Goal: Task Accomplishment & Management: Complete application form

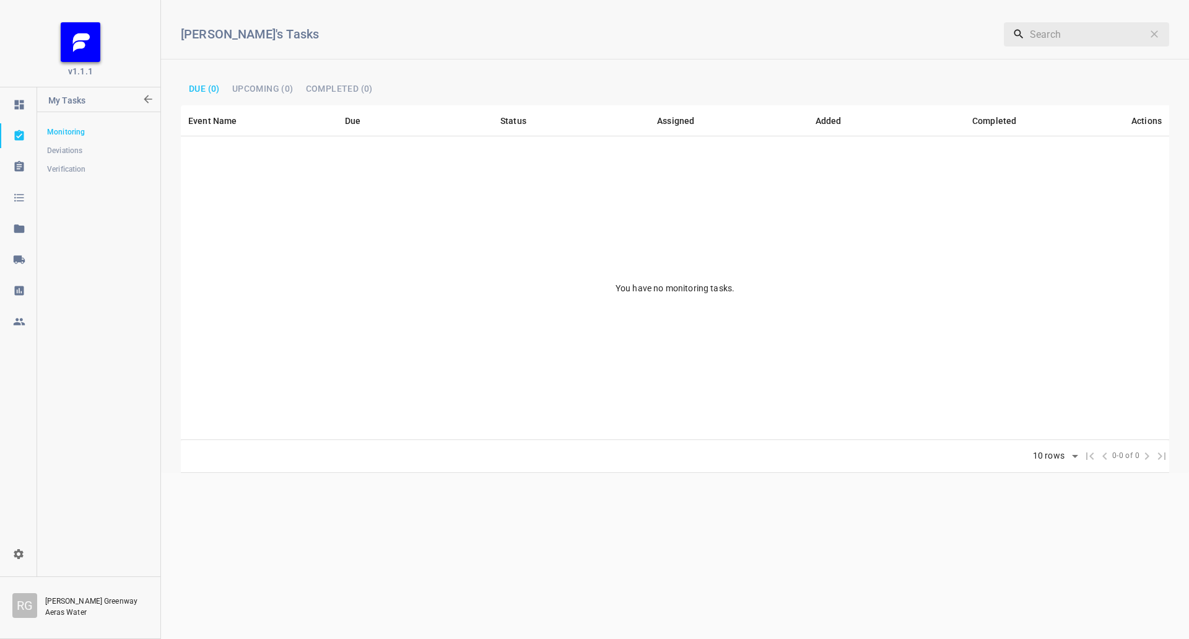
click at [21, 260] on icon at bounding box center [18, 259] width 11 height 8
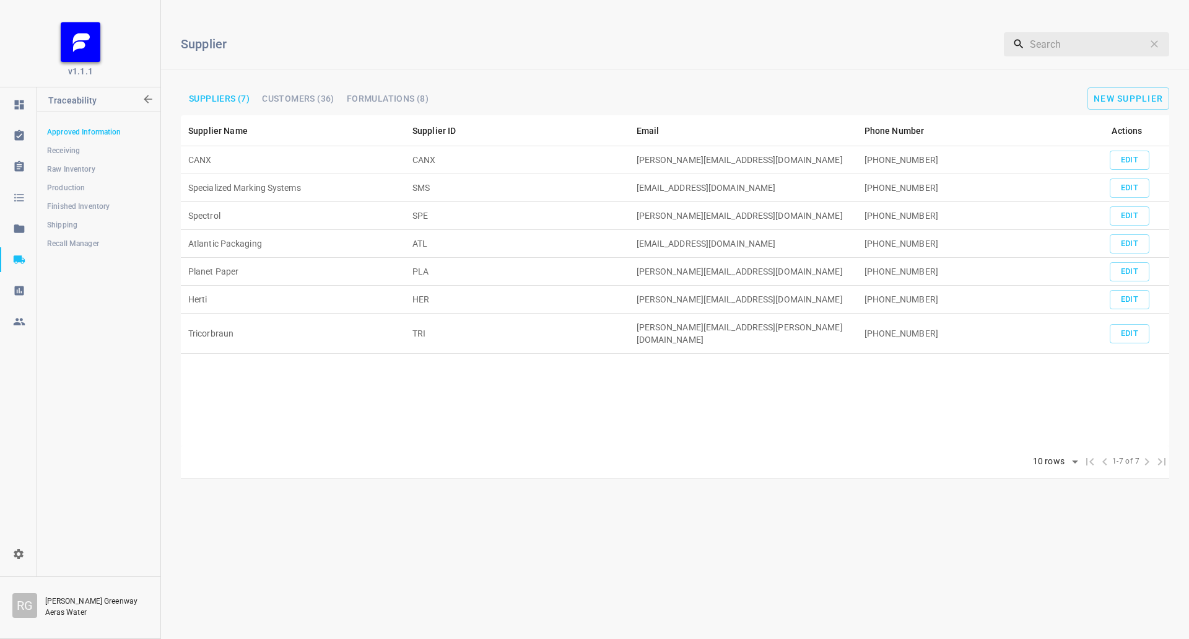
click at [87, 229] on span "Shipping" at bounding box center [98, 225] width 103 height 12
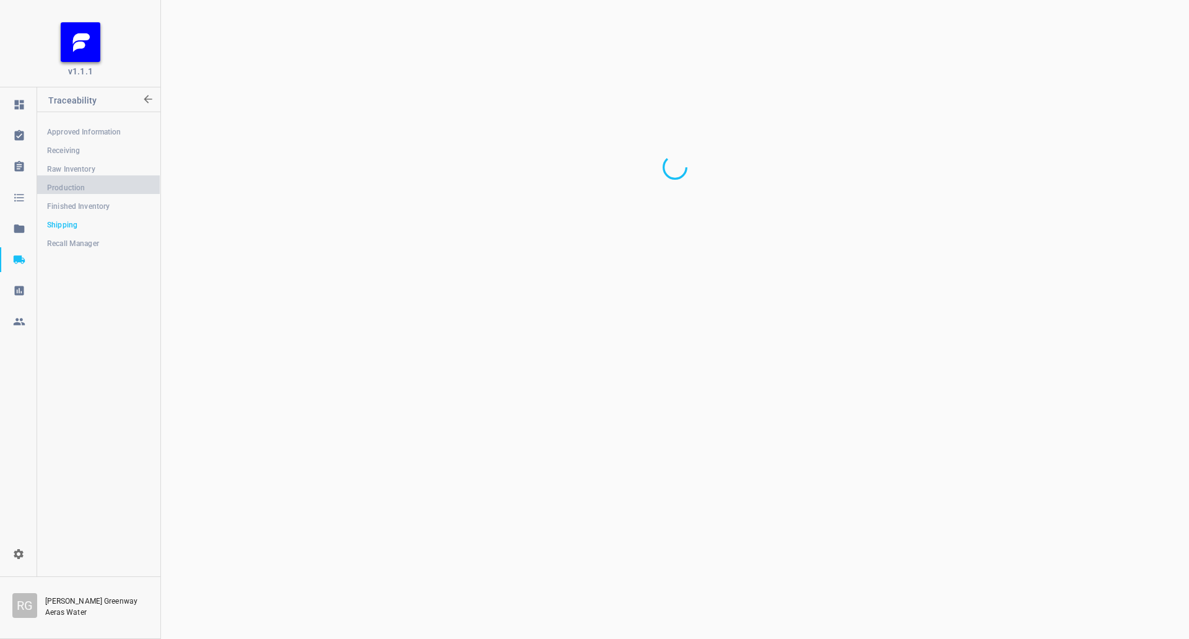
click at [106, 175] on link "Production" at bounding box center [98, 187] width 123 height 25
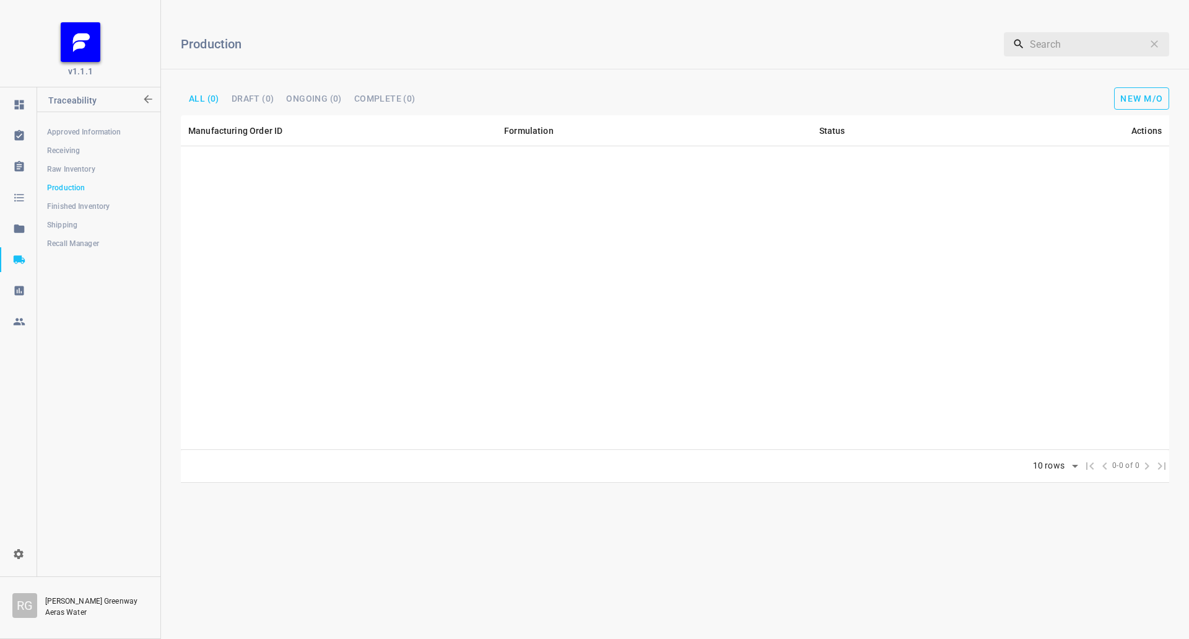
click at [1144, 99] on span "New M/O" at bounding box center [1142, 99] width 43 height 10
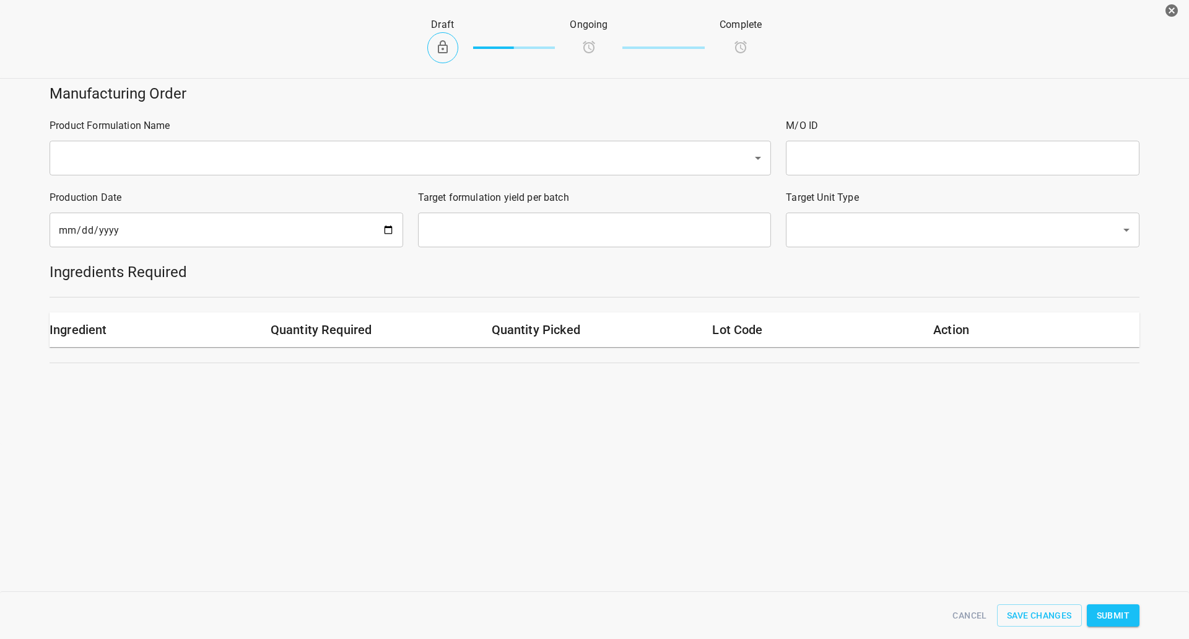
click at [214, 157] on input "text" at bounding box center [393, 158] width 676 height 24
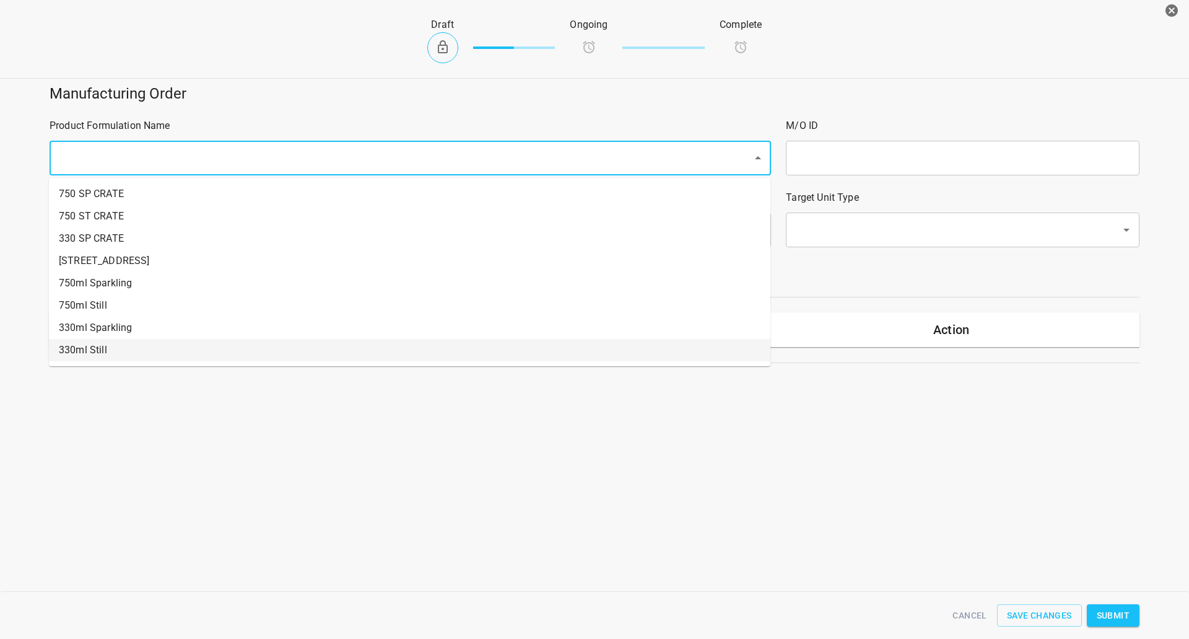
click at [103, 353] on li "330ml Still" at bounding box center [410, 350] width 722 height 22
type input "1"
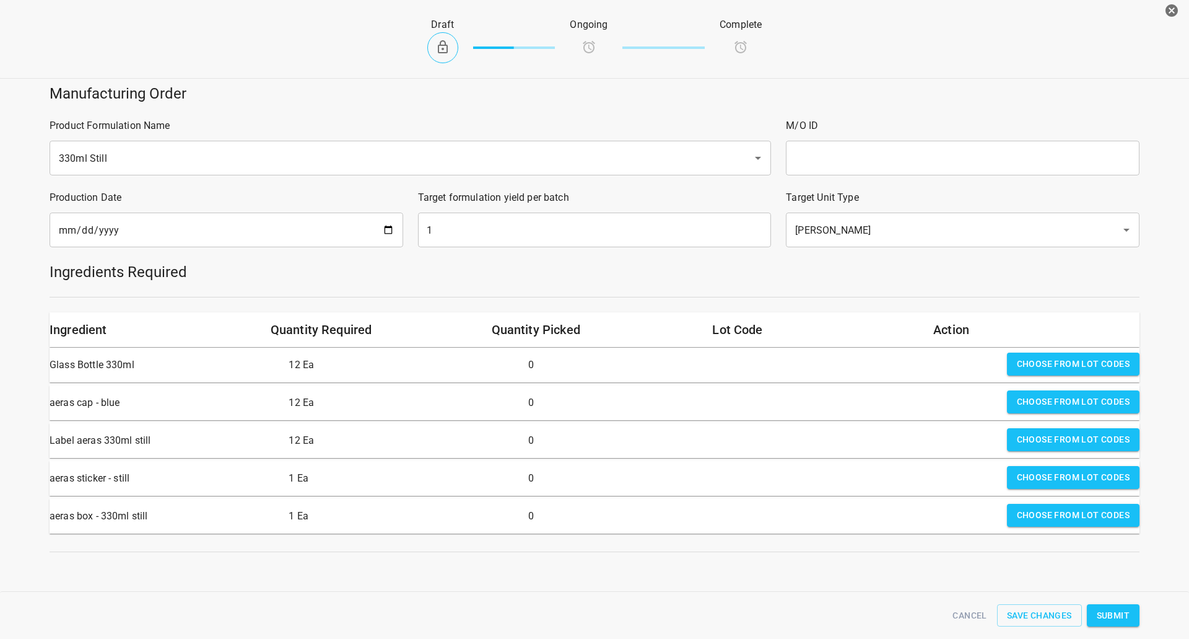
drag, startPoint x: 854, startPoint y: 155, endPoint x: 867, endPoint y: 155, distance: 12.4
click at [854, 155] on input "text" at bounding box center [963, 158] width 354 height 35
type input "25281"
drag, startPoint x: 374, startPoint y: 241, endPoint x: 374, endPoint y: 233, distance: 8.1
click at [374, 242] on input "[DATE]" at bounding box center [227, 229] width 354 height 35
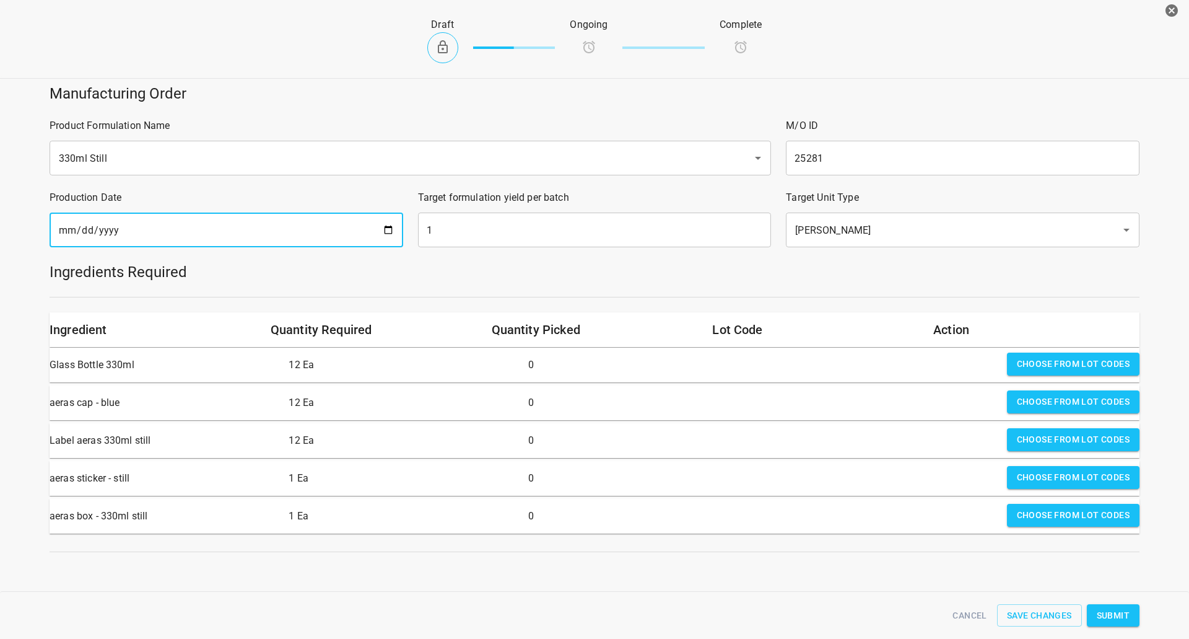
click at [388, 231] on input "[DATE]" at bounding box center [227, 229] width 354 height 35
type input "[DATE]"
click at [506, 234] on input "1" at bounding box center [595, 229] width 354 height 35
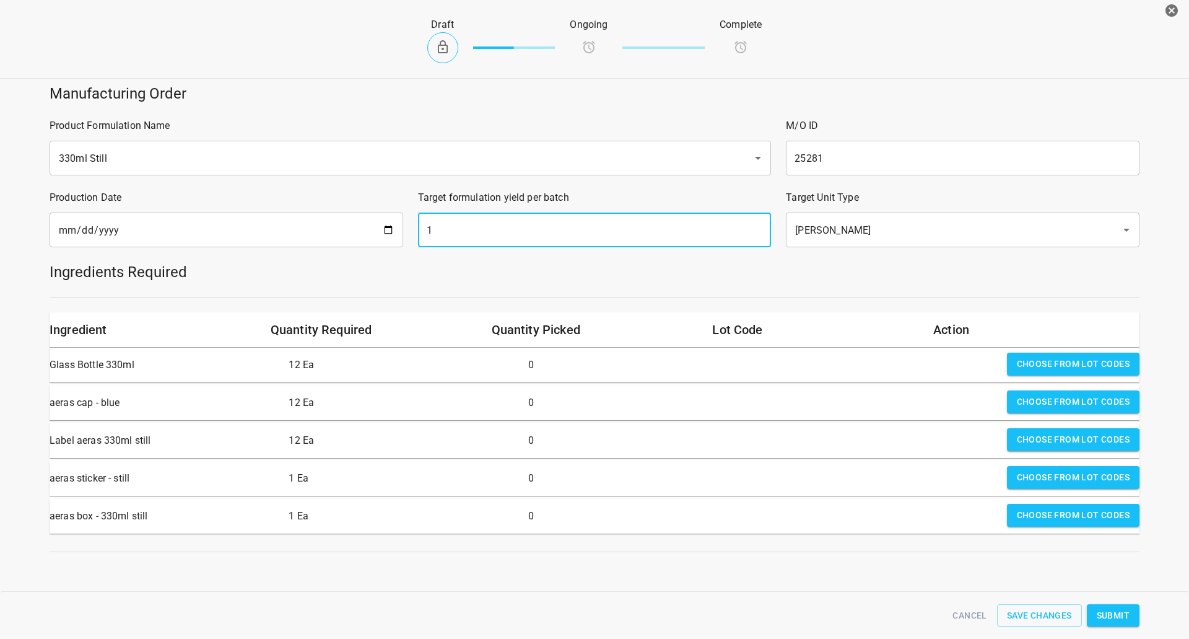
click at [506, 234] on input "1" at bounding box center [595, 229] width 354 height 35
type input "882"
click at [903, 51] on div "Draft Ongoing Complete" at bounding box center [594, 40] width 1209 height 76
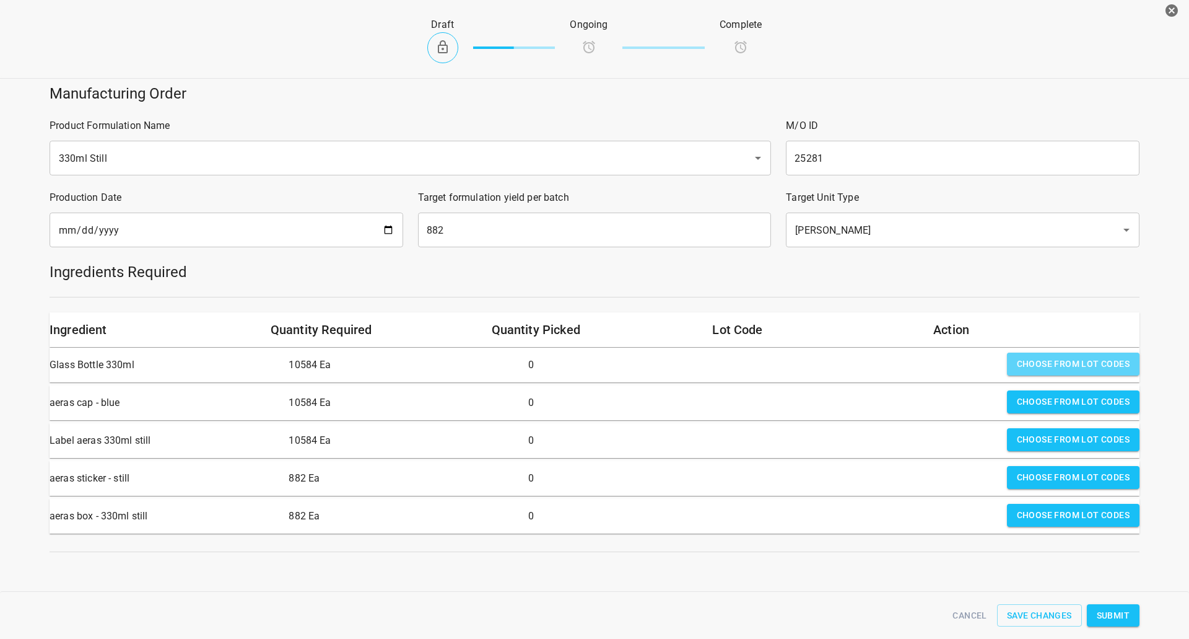
click at [1036, 359] on span "Choose from lot codes" at bounding box center [1073, 363] width 113 height 15
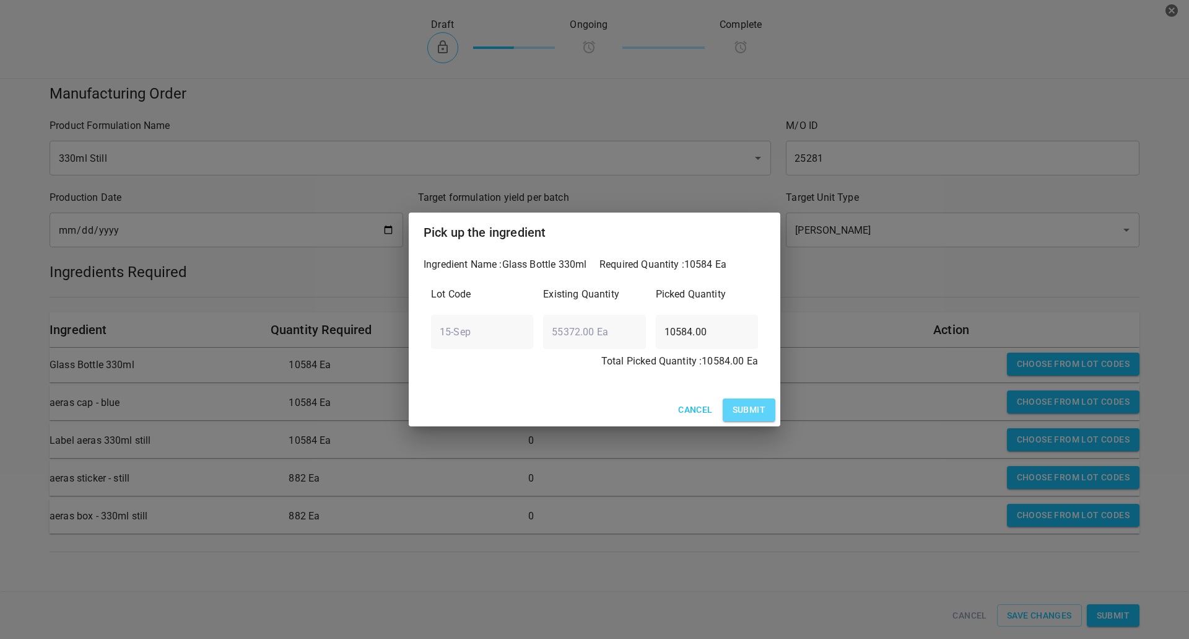
click at [761, 414] on span "Submit" at bounding box center [749, 409] width 33 height 15
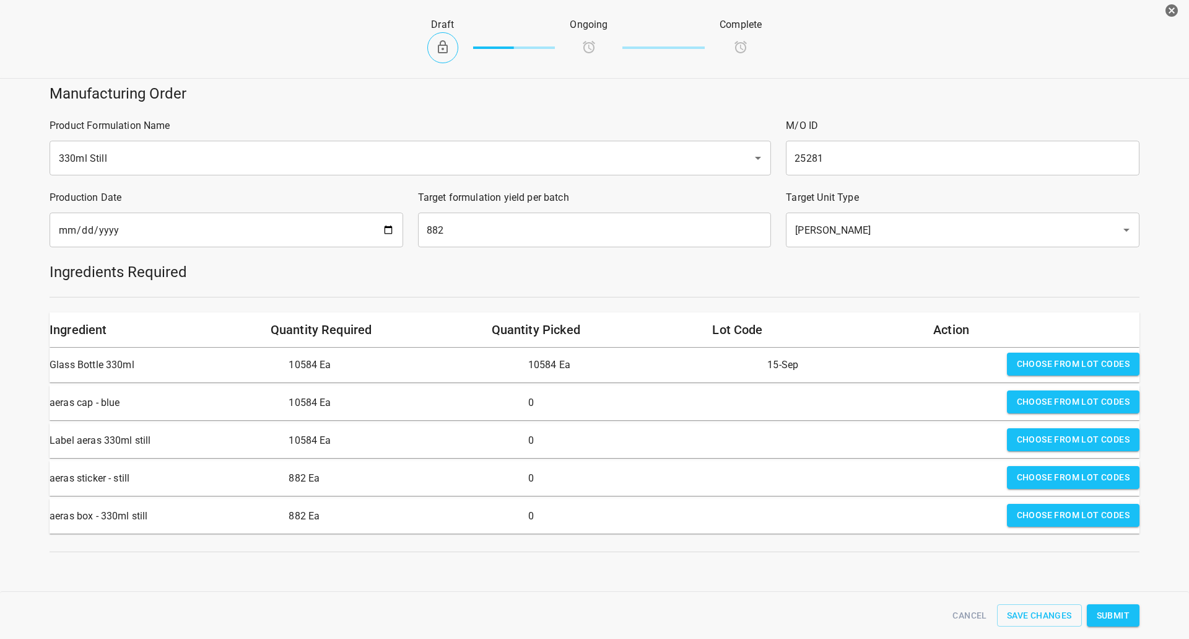
click at [1069, 403] on span "Choose from lot codes" at bounding box center [1073, 401] width 113 height 15
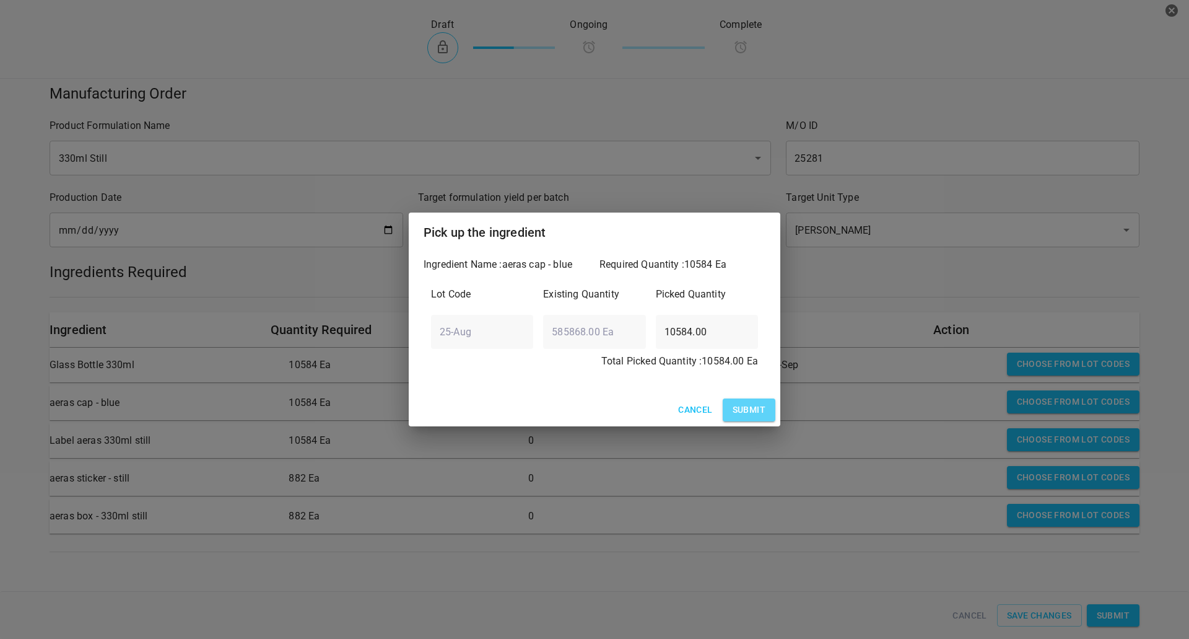
drag, startPoint x: 755, startPoint y: 404, endPoint x: 970, endPoint y: 434, distance: 217.1
click at [755, 404] on span "Submit" at bounding box center [749, 409] width 33 height 15
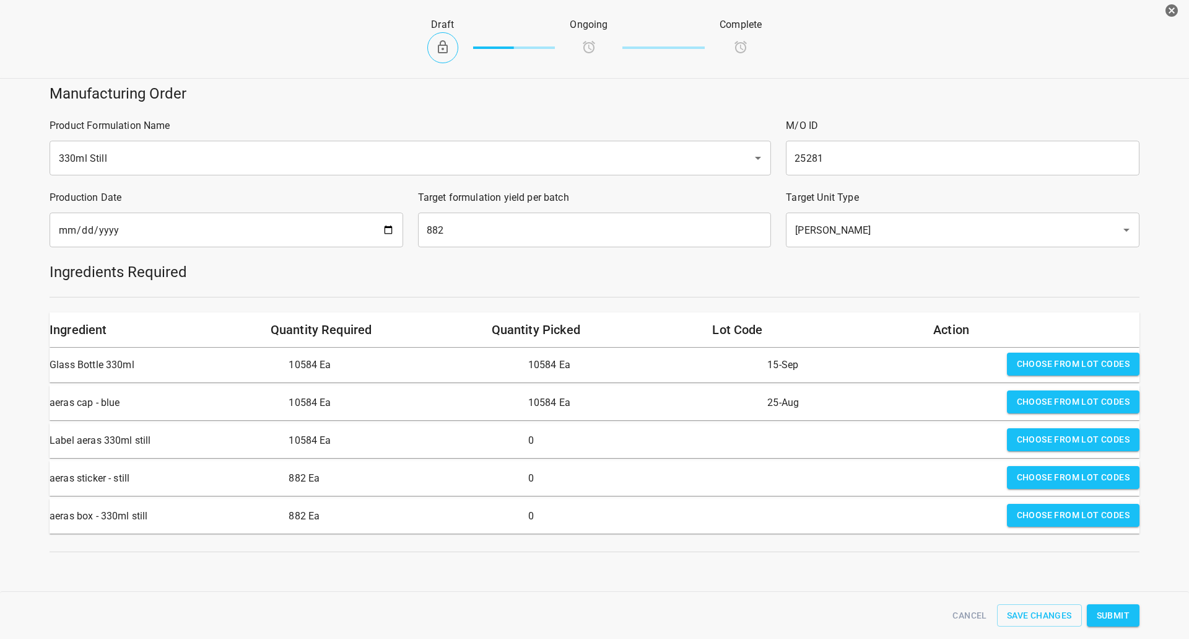
click at [1022, 445] on span "Choose from lot codes" at bounding box center [1073, 439] width 113 height 15
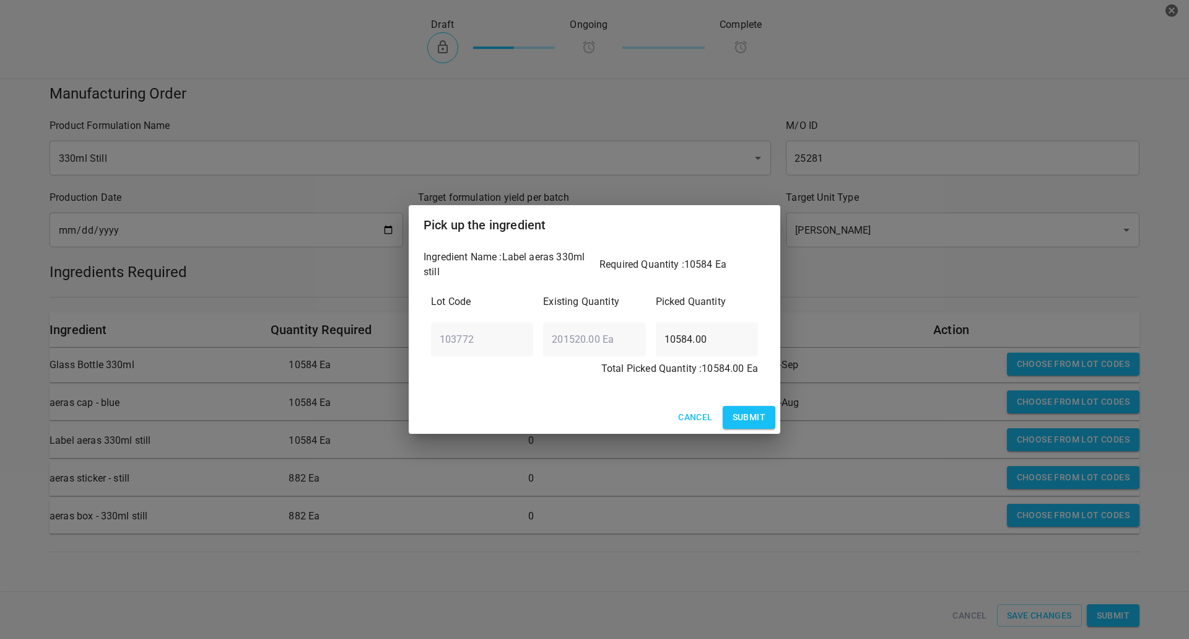
click at [773, 419] on button "Submit" at bounding box center [749, 417] width 53 height 23
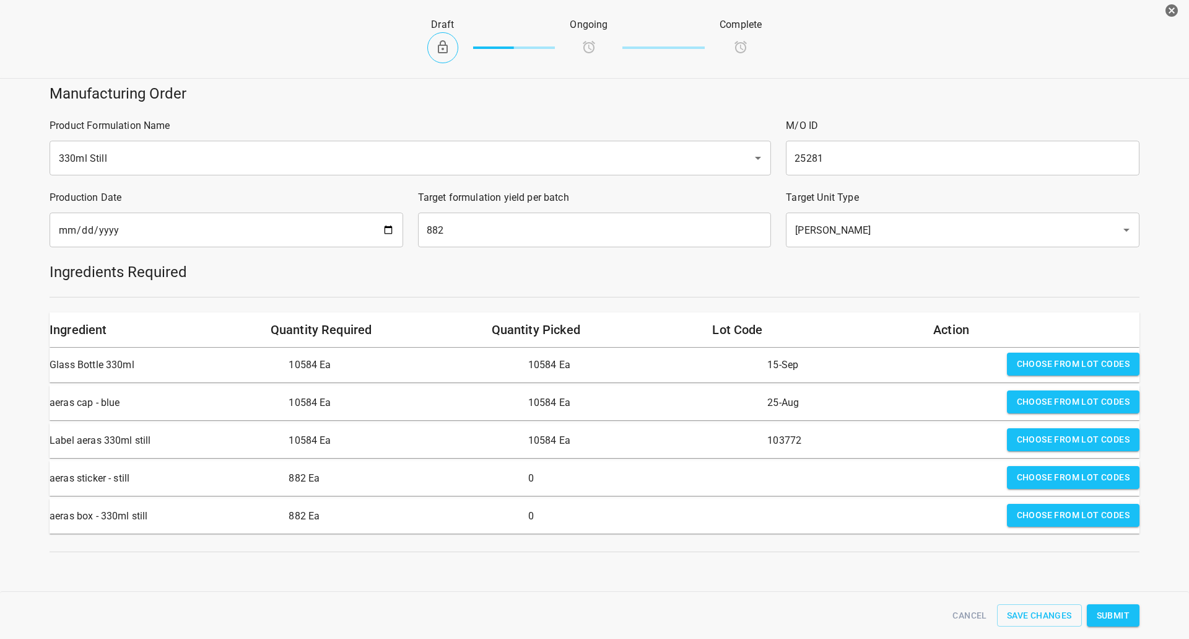
click at [1074, 476] on span "Choose from lot codes" at bounding box center [1073, 477] width 113 height 15
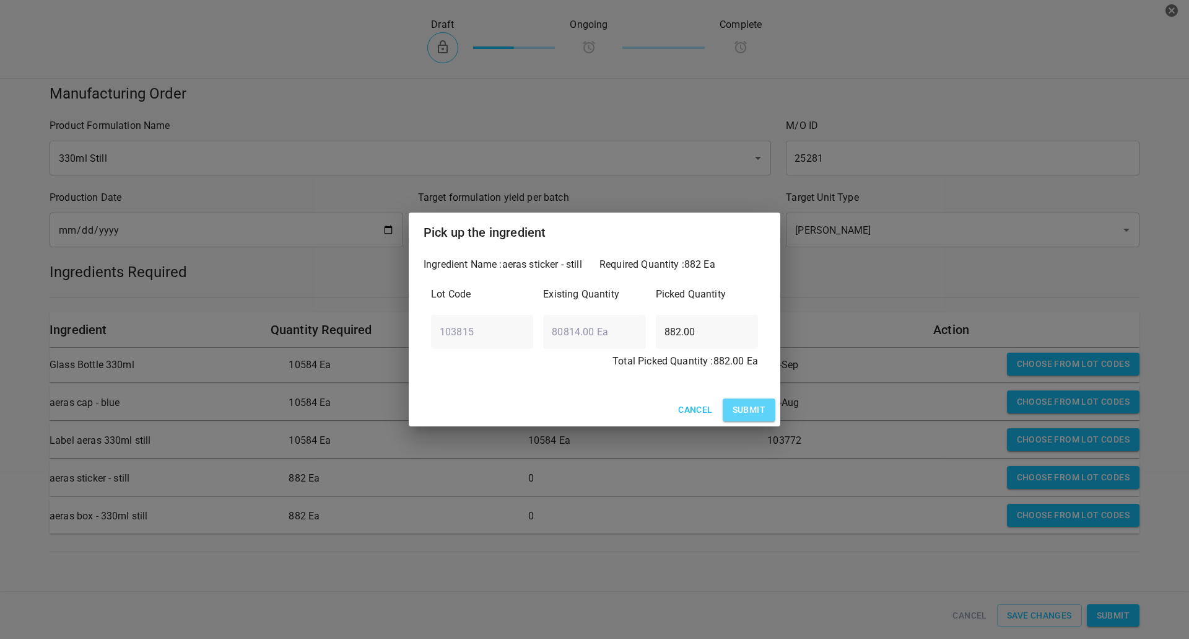
click at [755, 406] on span "Submit" at bounding box center [749, 409] width 33 height 15
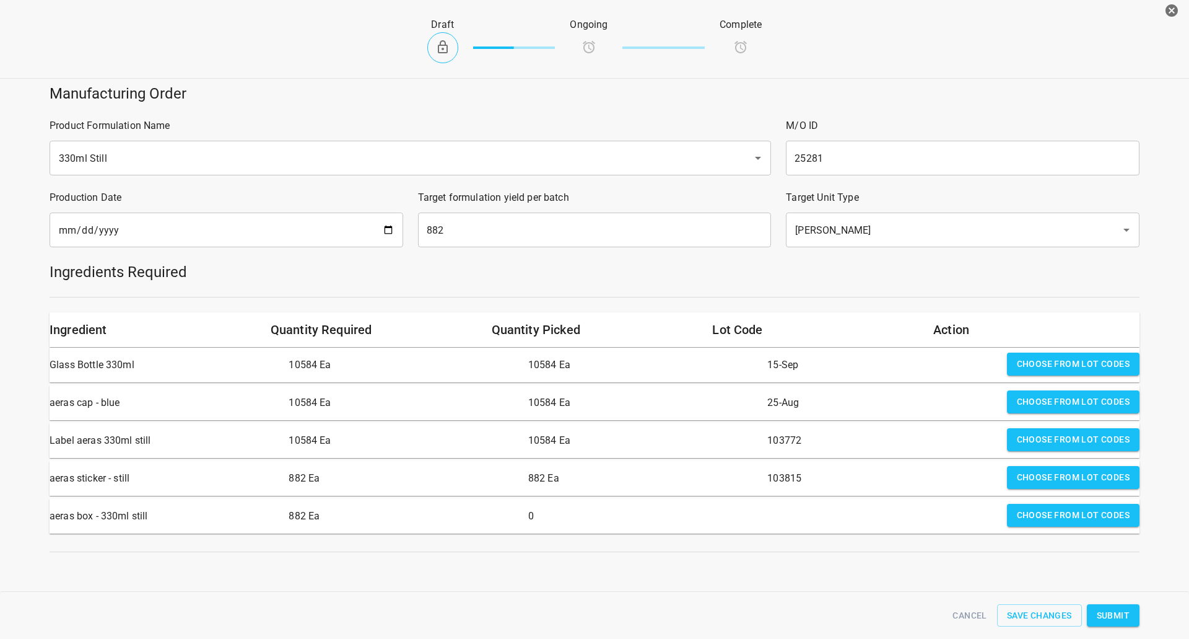
click at [1038, 507] on button "Choose from lot codes" at bounding box center [1073, 515] width 133 height 23
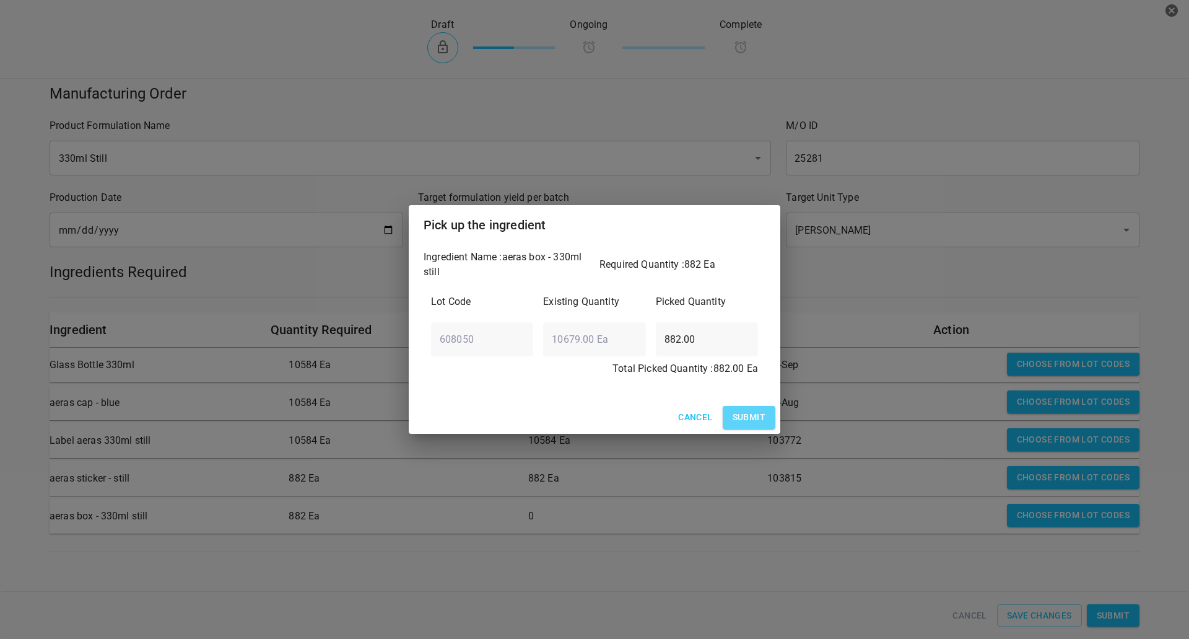
click at [738, 413] on span "Submit" at bounding box center [749, 417] width 33 height 15
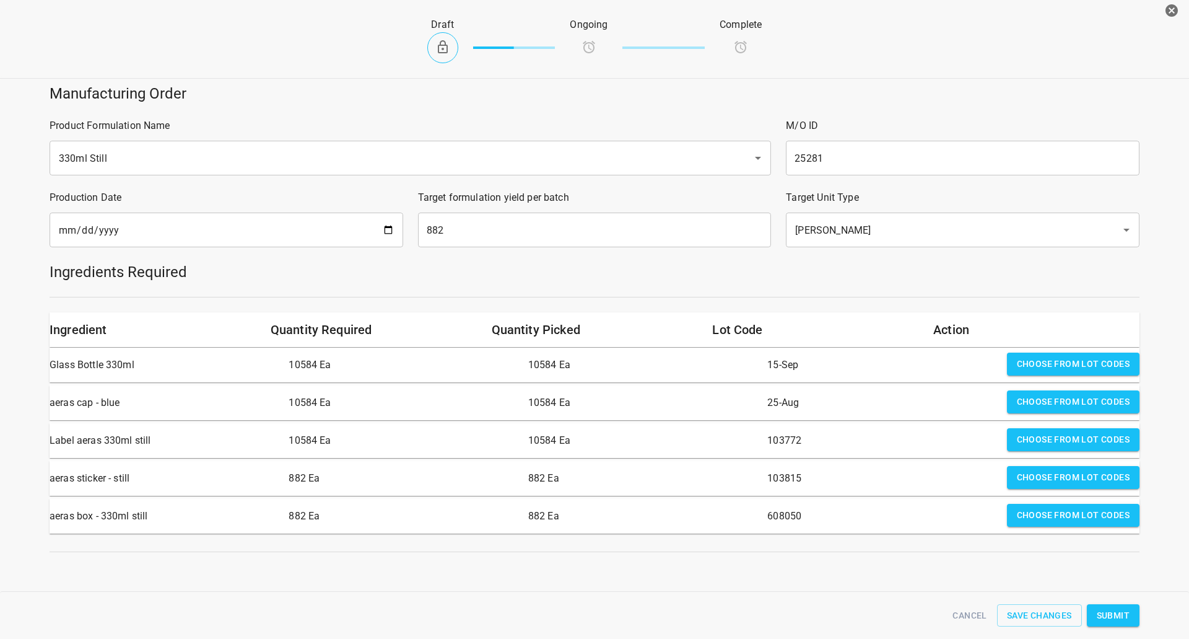
scroll to position [4, 0]
click at [1131, 623] on button "Submit" at bounding box center [1113, 615] width 53 height 23
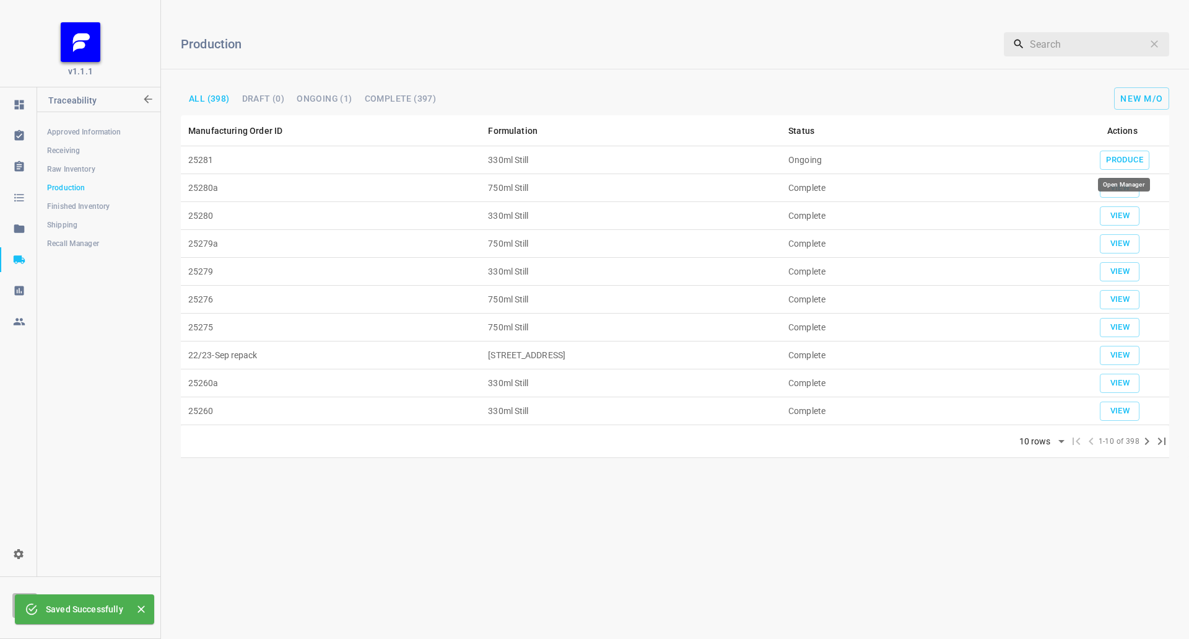
click at [1144, 149] on td "Produce" at bounding box center [1122, 160] width 94 height 28
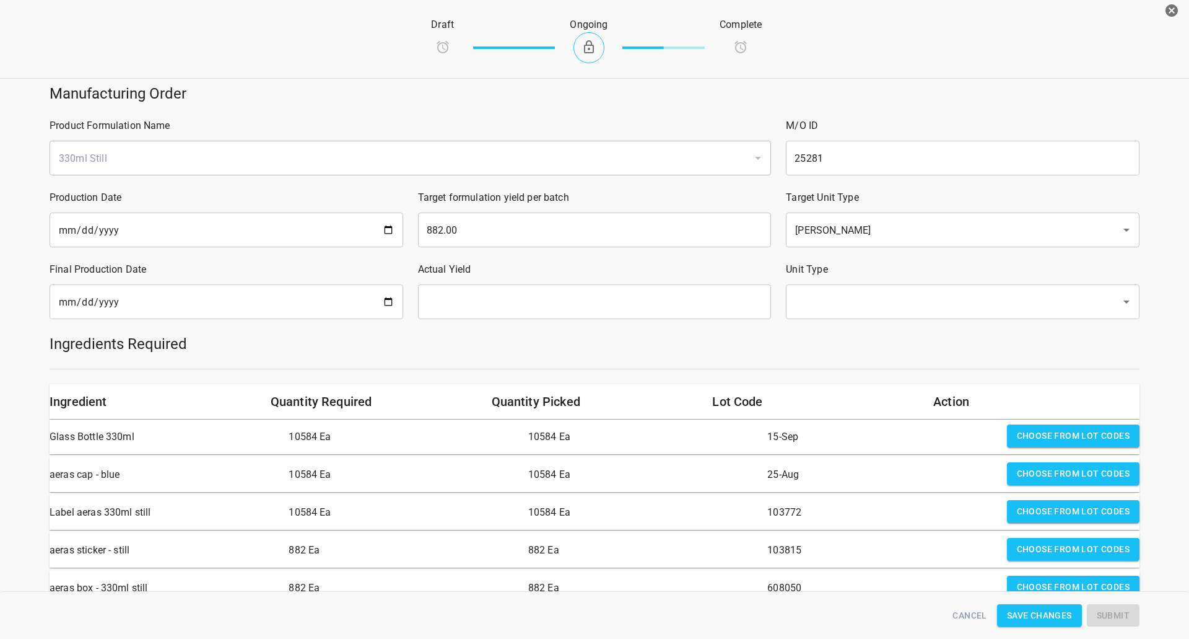
drag, startPoint x: 204, startPoint y: 300, endPoint x: 346, endPoint y: 296, distance: 141.3
click at [206, 300] on input "date" at bounding box center [227, 301] width 354 height 35
click at [385, 300] on input "date" at bounding box center [227, 301] width 354 height 35
type input "[DATE]"
click at [472, 312] on input "text" at bounding box center [595, 301] width 354 height 35
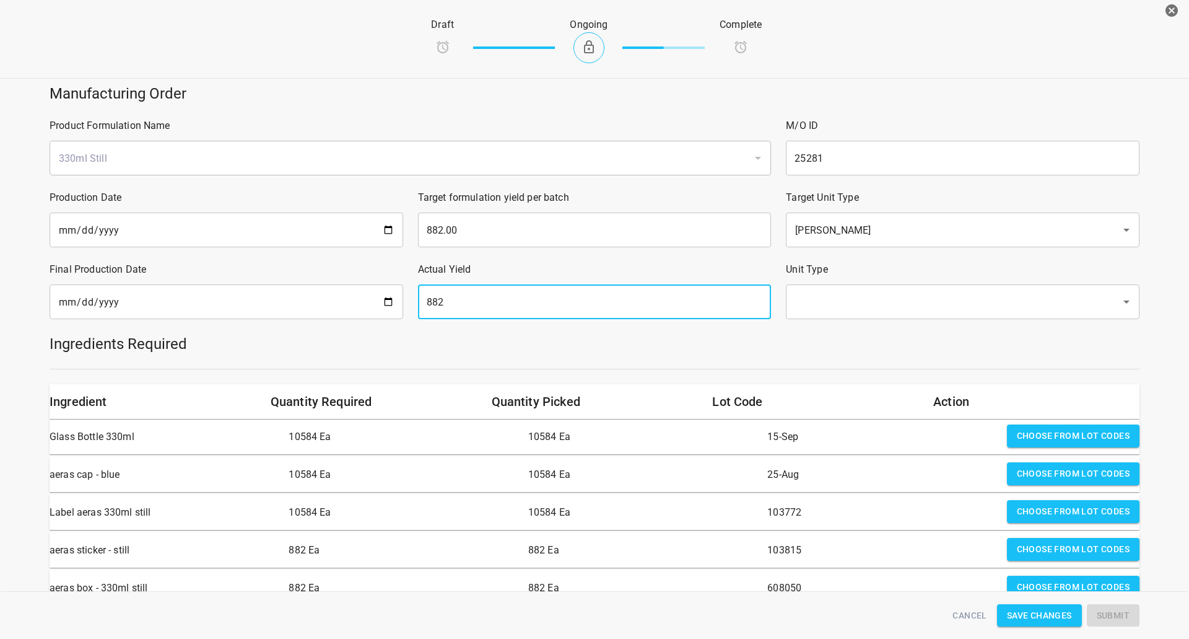
type input "882"
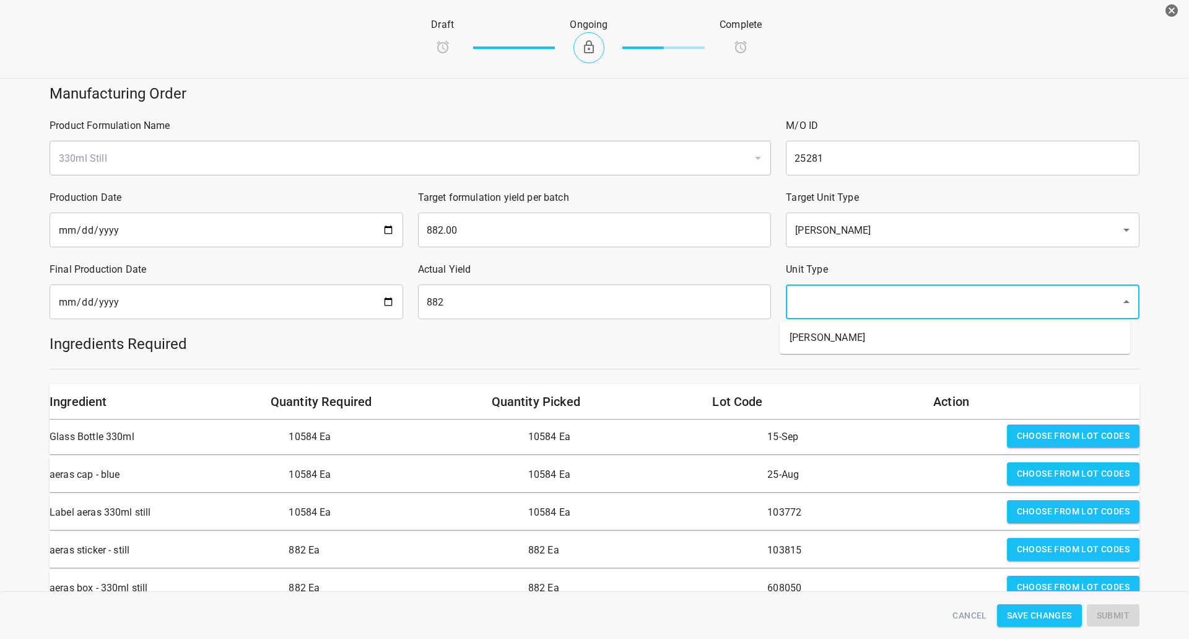
click at [905, 292] on input "text" at bounding box center [946, 302] width 308 height 24
click at [898, 338] on li "[PERSON_NAME]" at bounding box center [955, 337] width 351 height 22
click at [887, 357] on div "Ingredients Required" at bounding box center [594, 343] width 1105 height 35
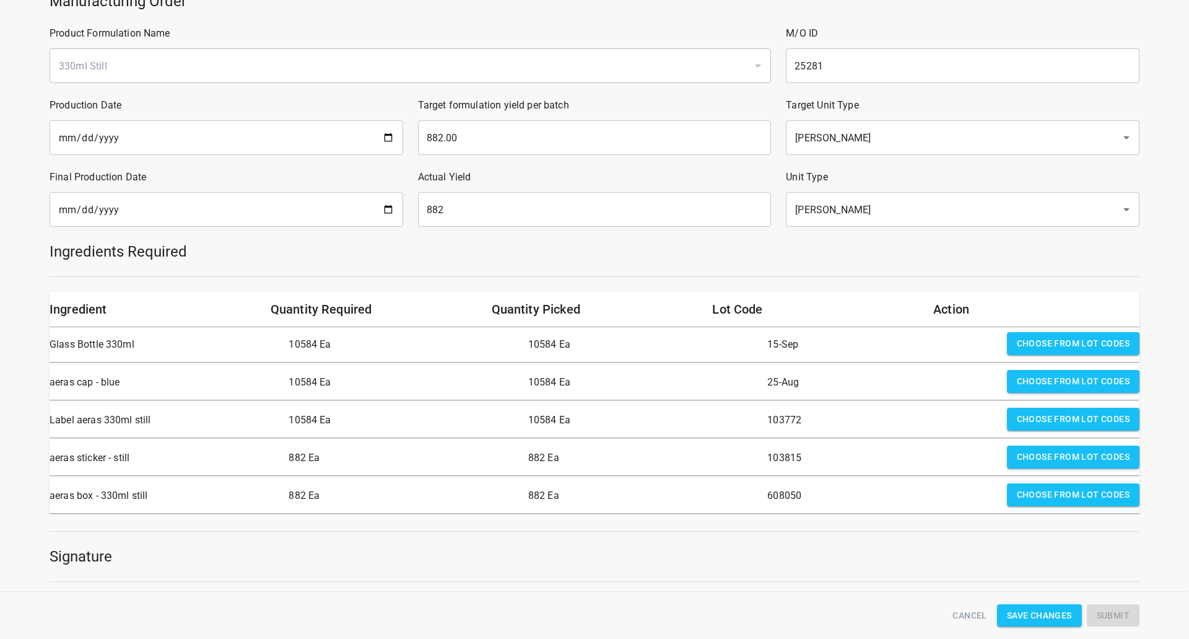
scroll to position [186, 0]
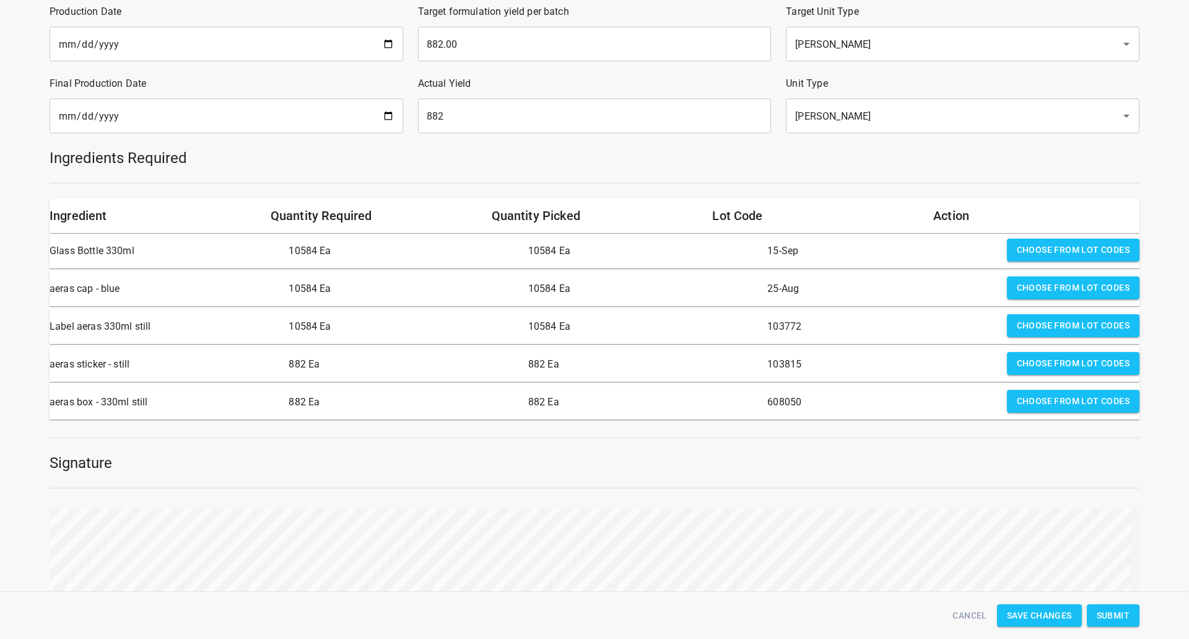
click at [1106, 628] on div "Cancel Save Changes Submit" at bounding box center [594, 616] width 1105 height 38
click at [1123, 611] on span "Submit" at bounding box center [1113, 615] width 33 height 15
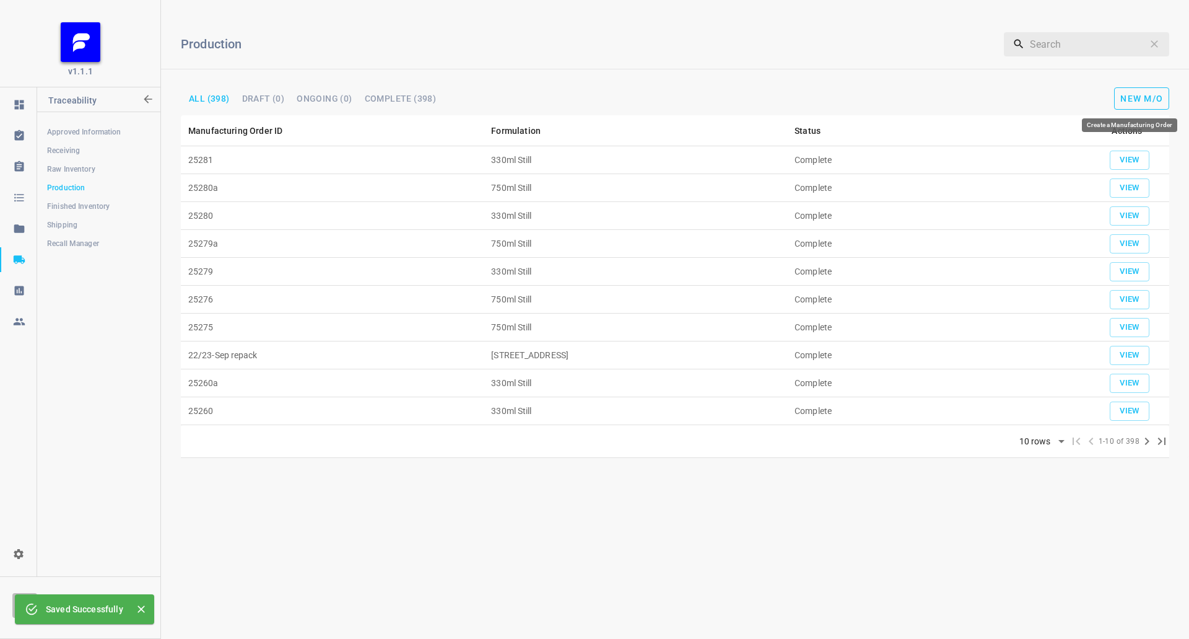
click at [1135, 95] on span "New M/O" at bounding box center [1142, 99] width 43 height 10
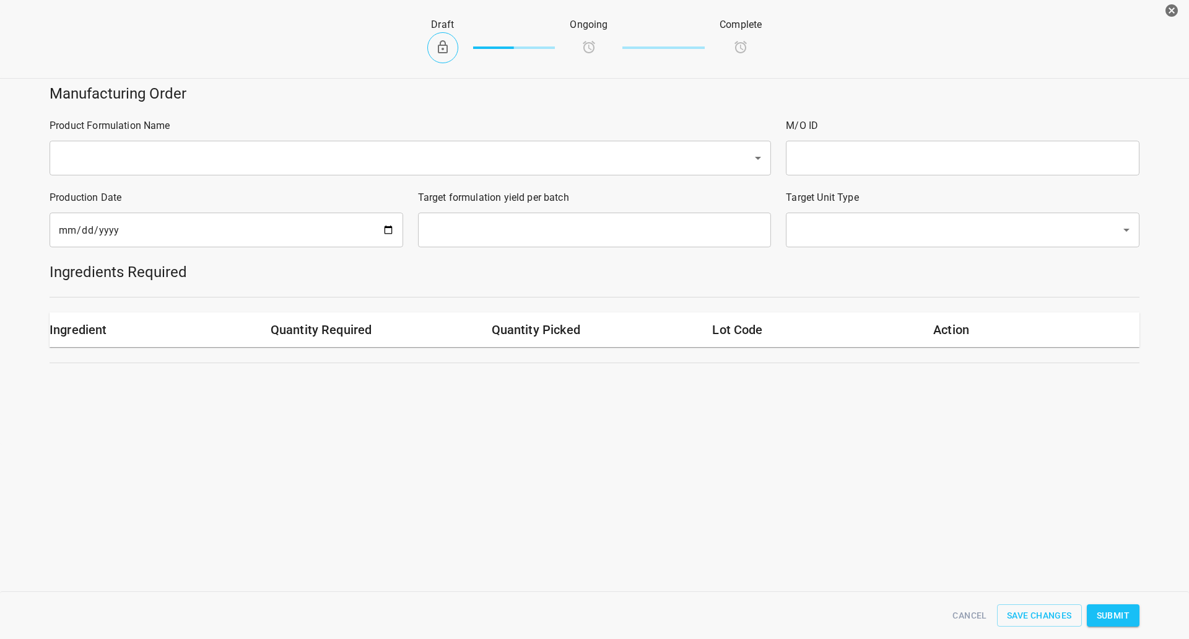
click at [186, 134] on div "Product Formulation Name ​" at bounding box center [410, 147] width 737 height 72
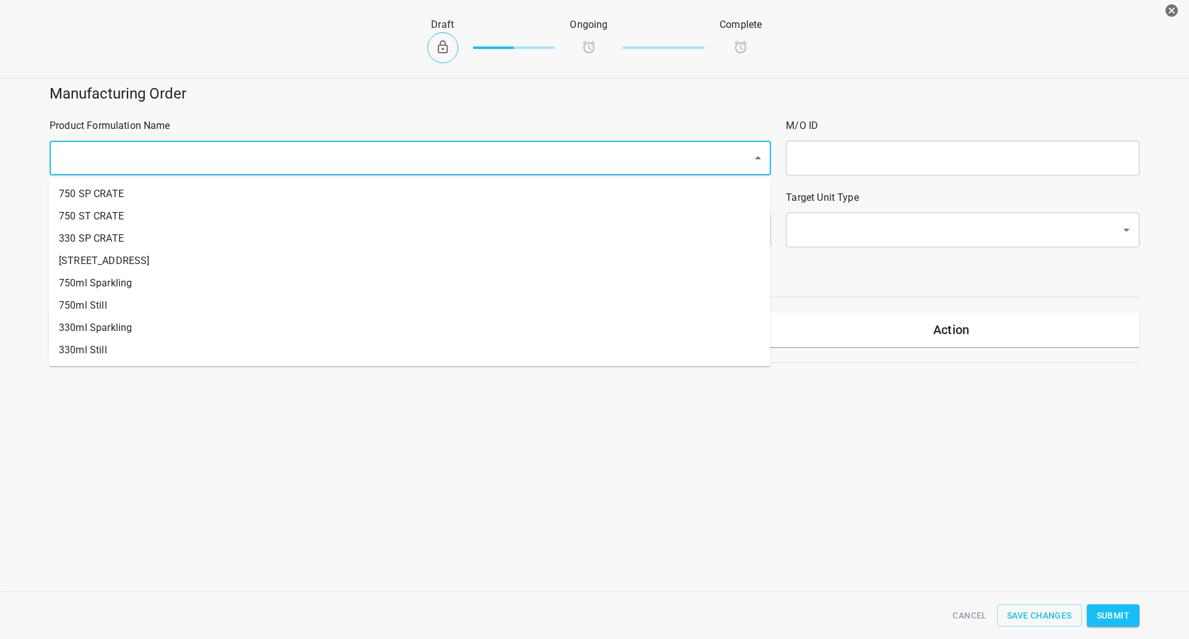
click at [158, 159] on input "text" at bounding box center [393, 158] width 676 height 24
drag, startPoint x: 105, startPoint y: 294, endPoint x: 240, endPoint y: 280, distance: 136.4
click at [105, 294] on li "750ml Still" at bounding box center [410, 305] width 722 height 22
type input "1"
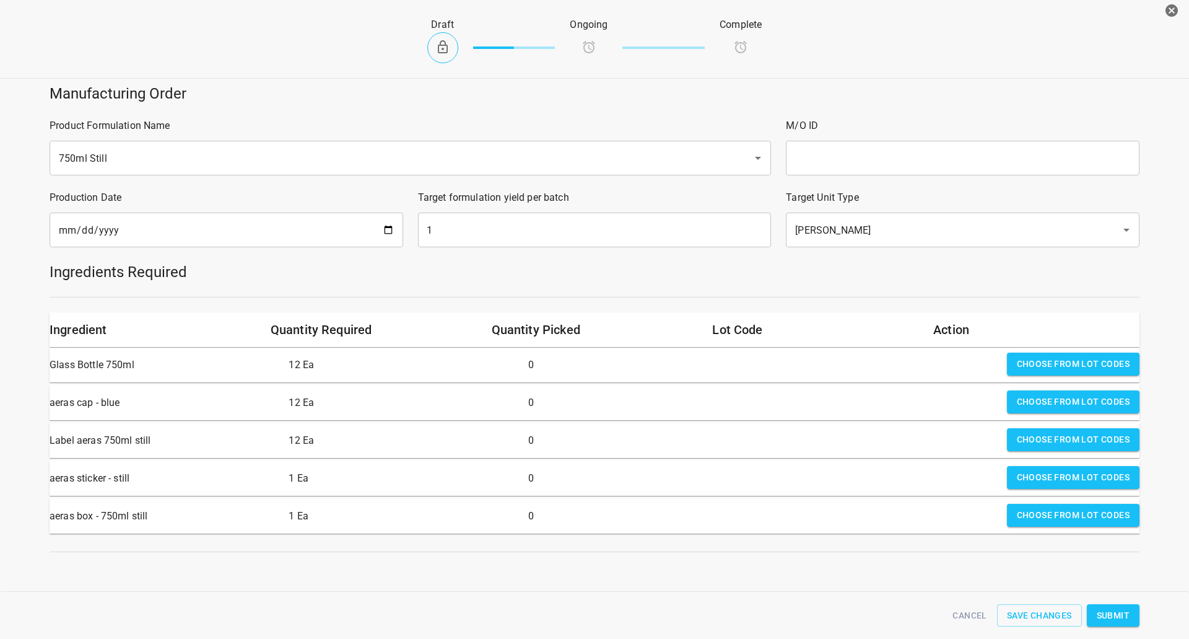
click at [861, 169] on input "text" at bounding box center [963, 158] width 354 height 35
type input "25281a"
click at [398, 227] on input "[DATE]" at bounding box center [227, 229] width 354 height 35
click at [386, 229] on input "[DATE]" at bounding box center [227, 229] width 354 height 35
type input "[DATE]"
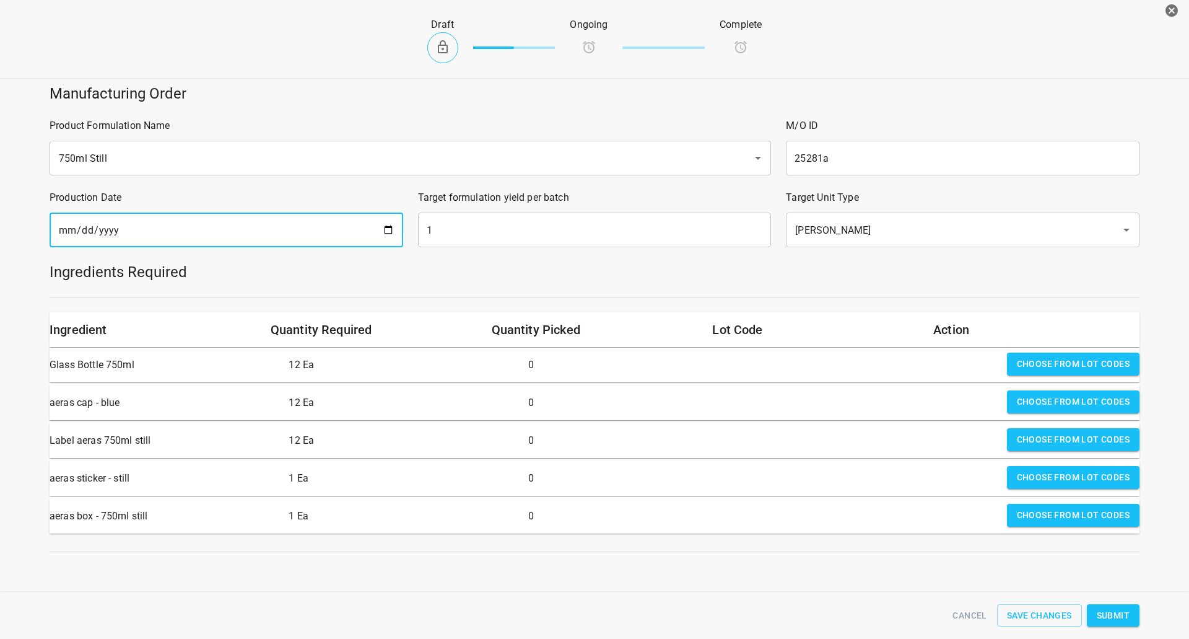
click at [474, 233] on input "1" at bounding box center [595, 229] width 354 height 35
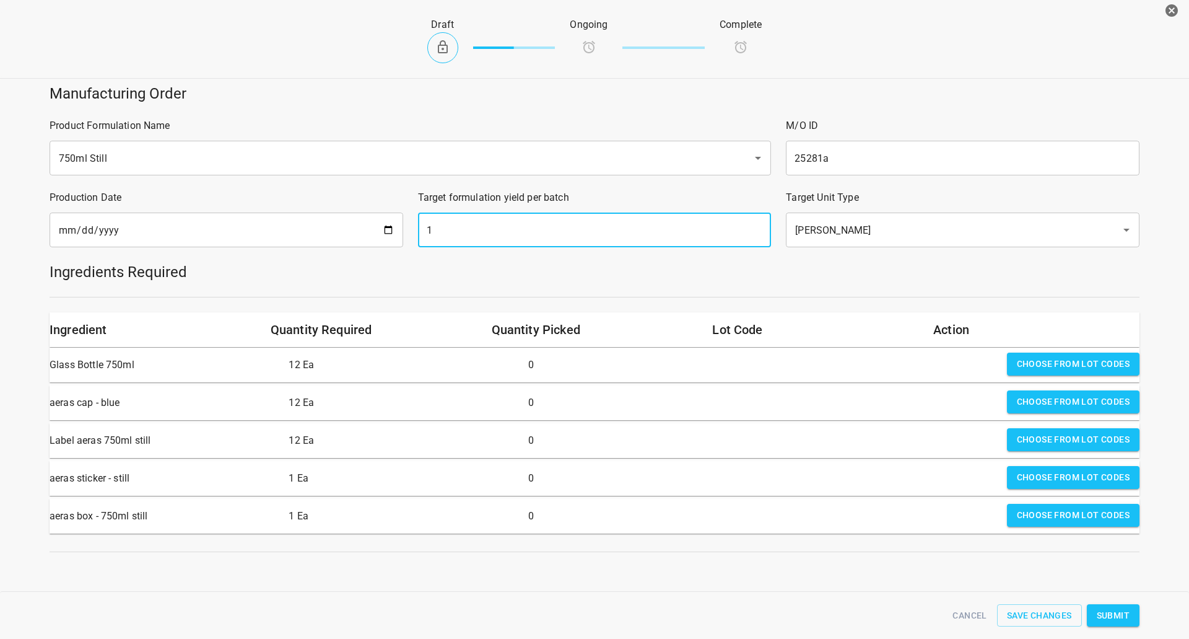
click at [474, 233] on input "1" at bounding box center [595, 229] width 354 height 35
type input "720"
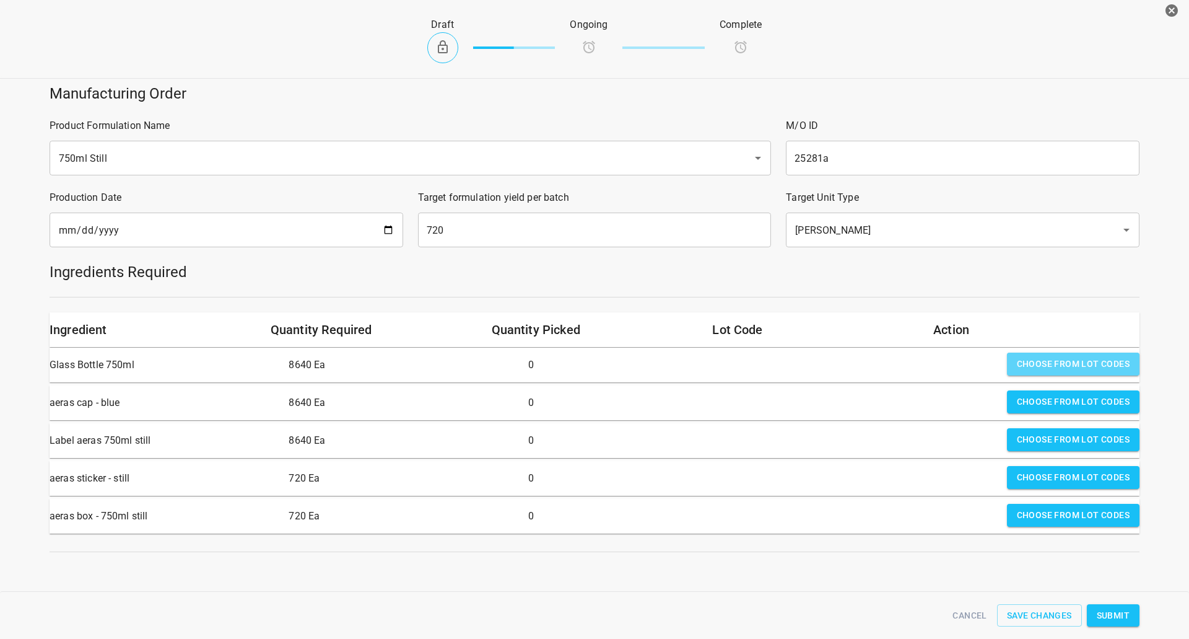
click at [1049, 364] on span "Choose from lot codes" at bounding box center [1073, 363] width 113 height 15
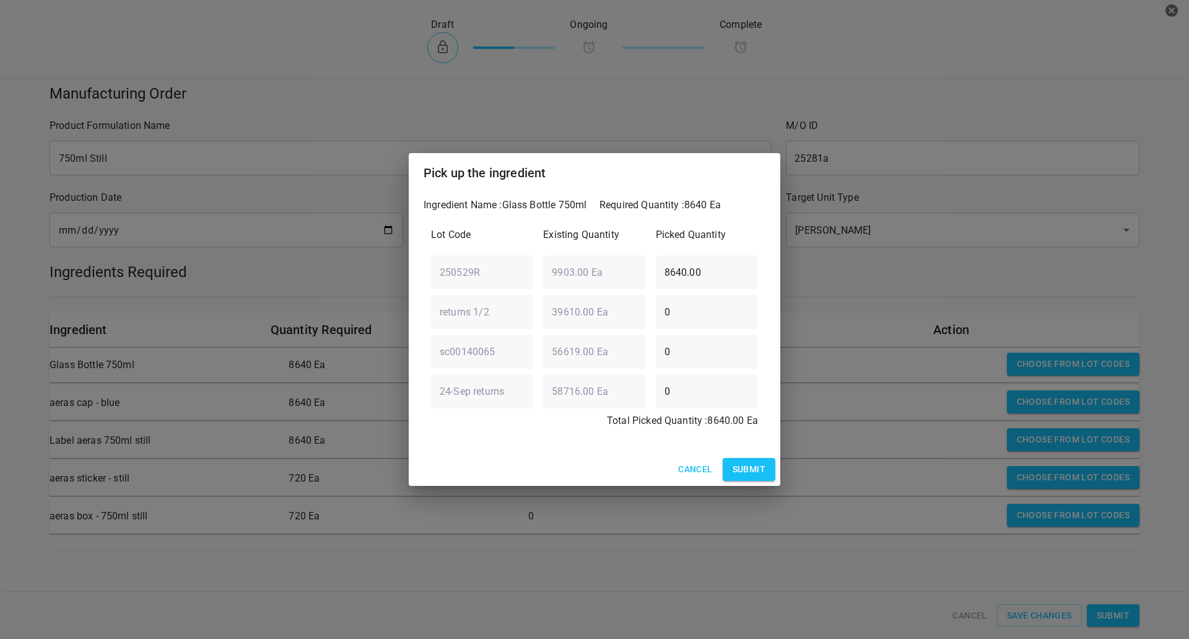
click at [753, 469] on span "Submit" at bounding box center [749, 469] width 33 height 15
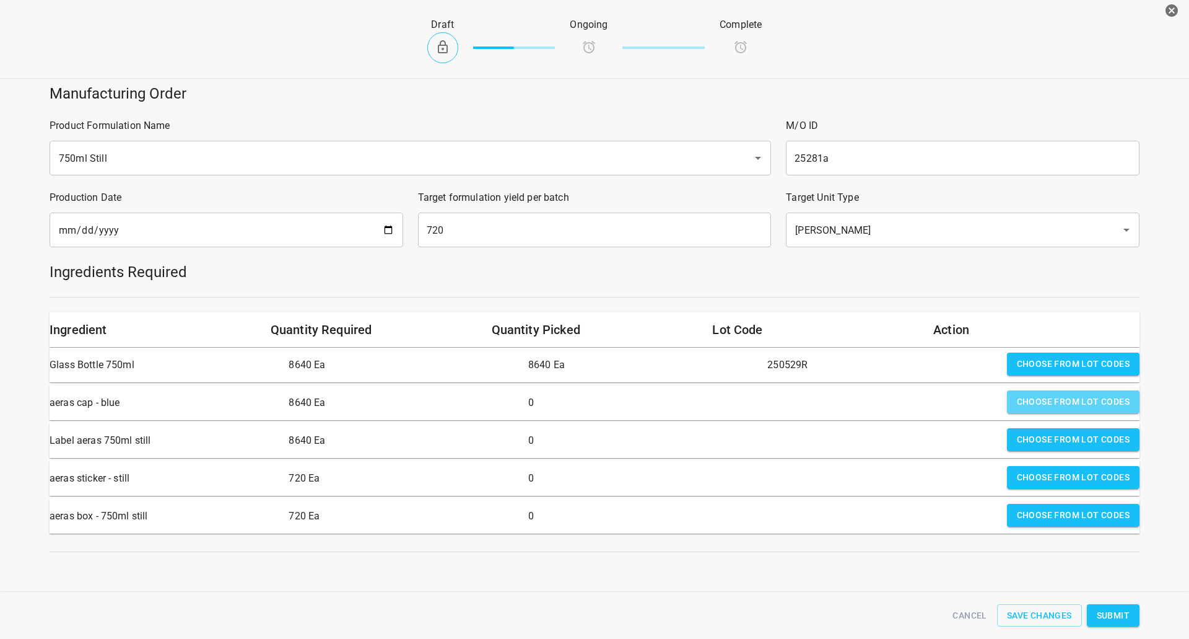
click at [1007, 403] on button "Choose from lot codes" at bounding box center [1073, 401] width 133 height 23
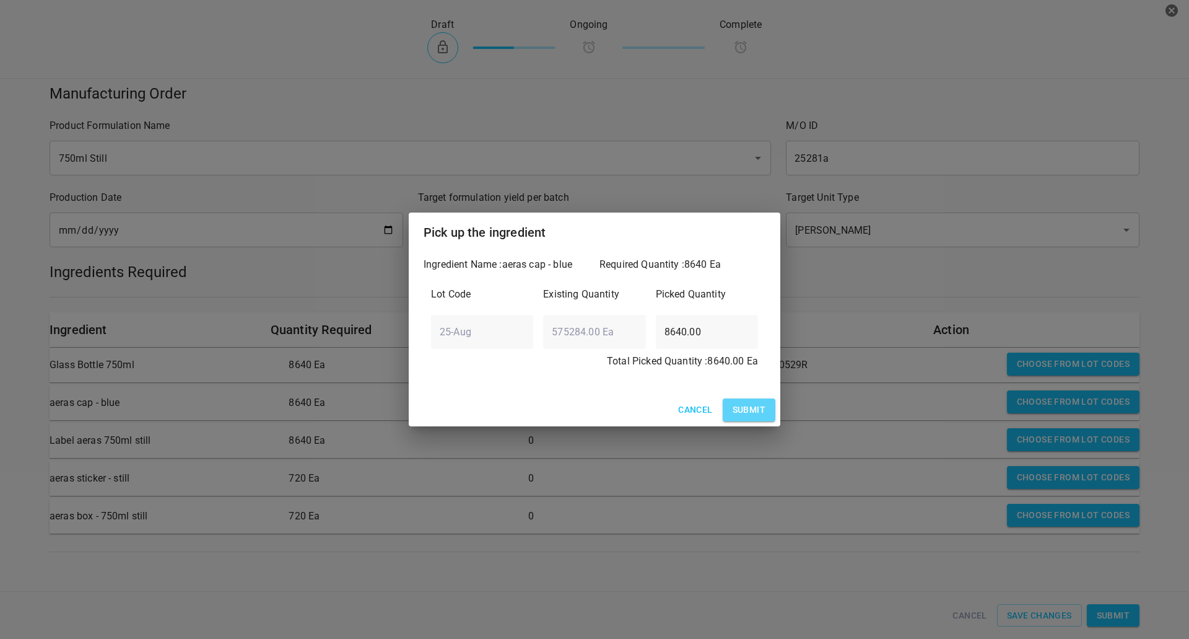
click at [775, 401] on button "Submit" at bounding box center [749, 409] width 53 height 23
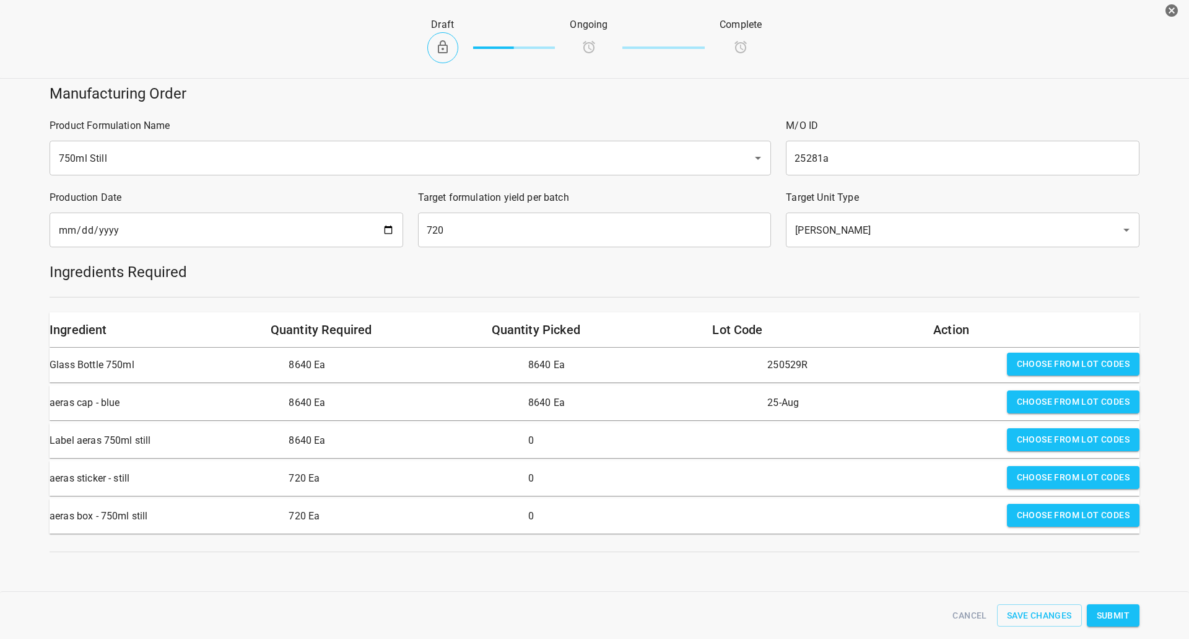
click at [1095, 433] on button "Choose from lot codes" at bounding box center [1073, 439] width 133 height 23
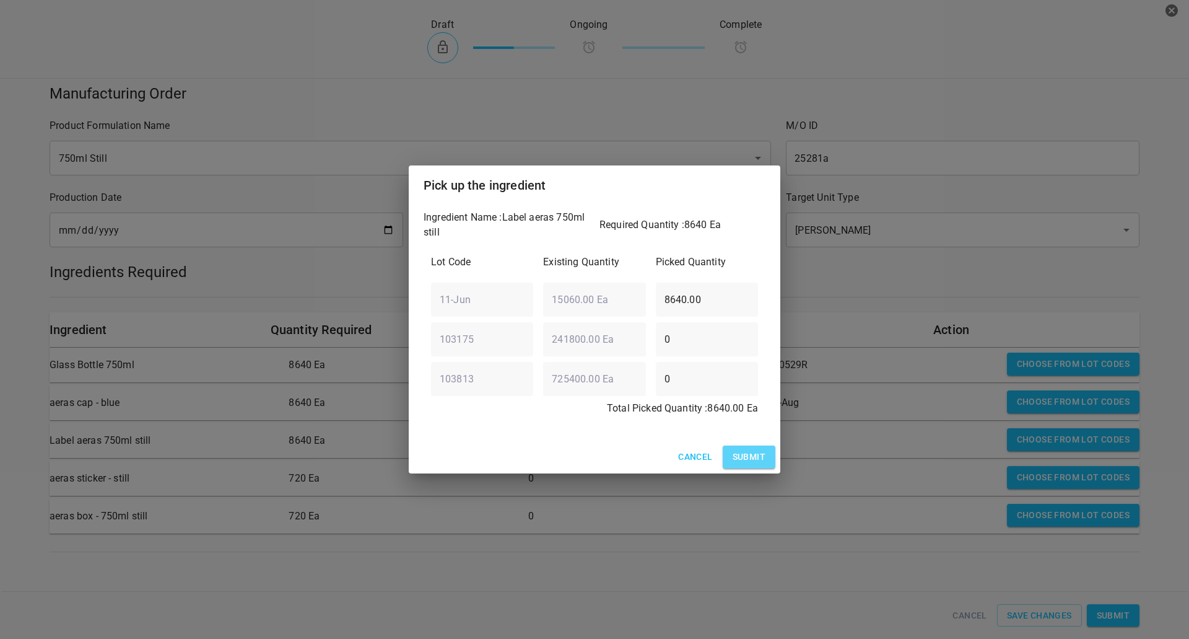
click at [749, 450] on span "Submit" at bounding box center [749, 456] width 33 height 15
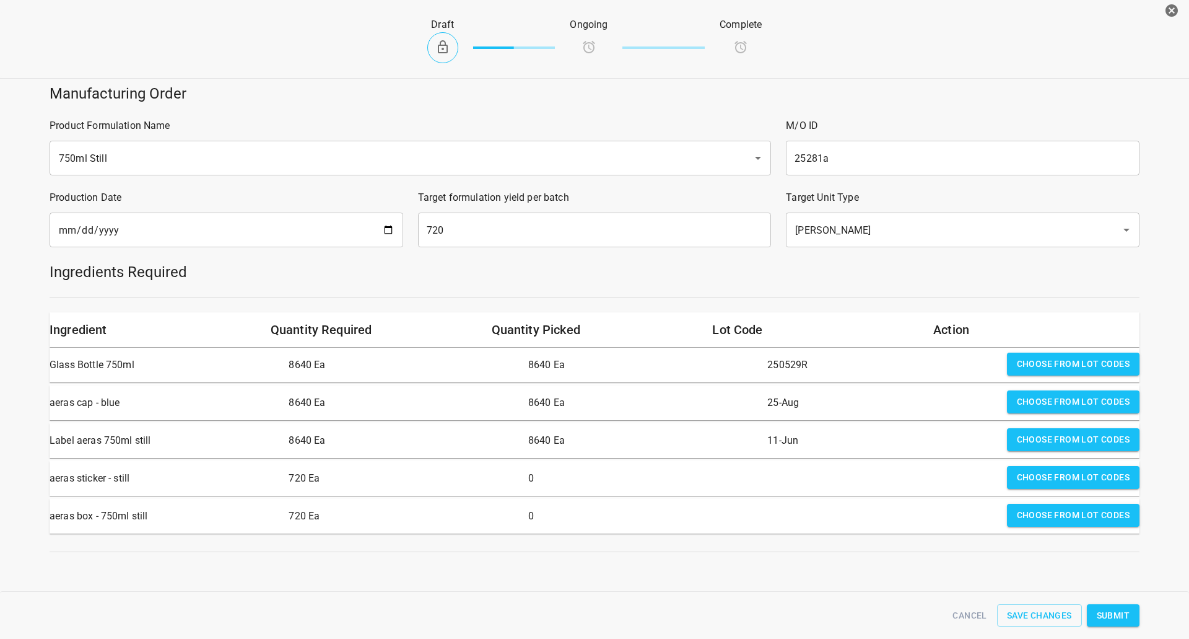
drag, startPoint x: 1022, startPoint y: 480, endPoint x: 970, endPoint y: 474, distance: 52.3
click at [1024, 480] on span "Choose from lot codes" at bounding box center [1073, 477] width 113 height 15
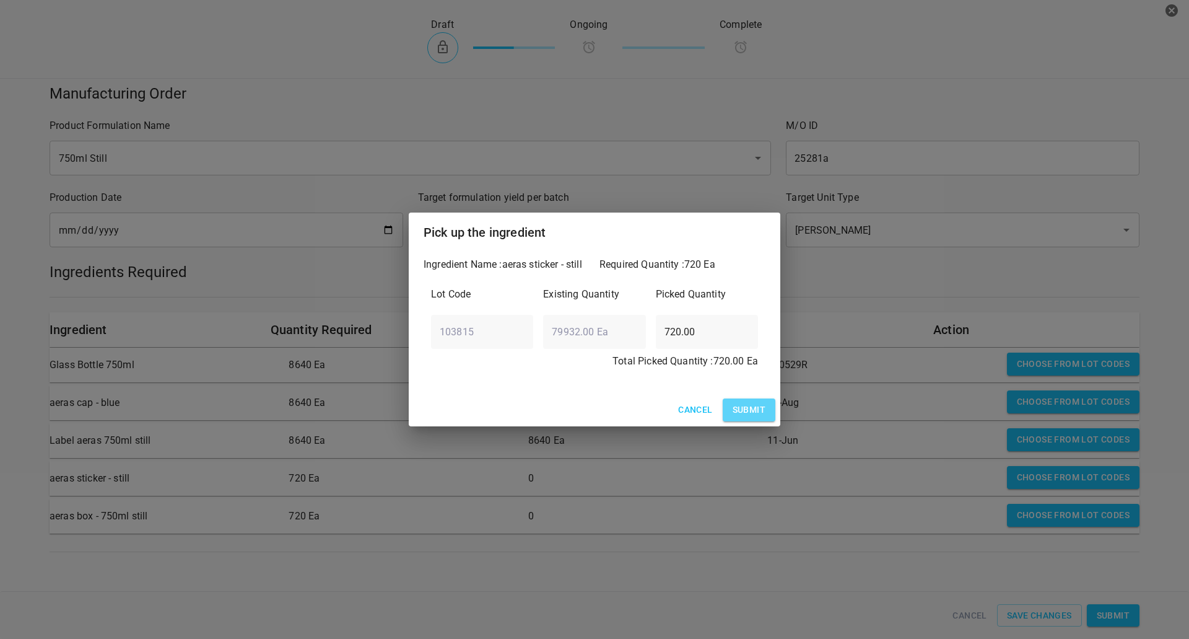
click at [752, 411] on span "Submit" at bounding box center [749, 409] width 33 height 15
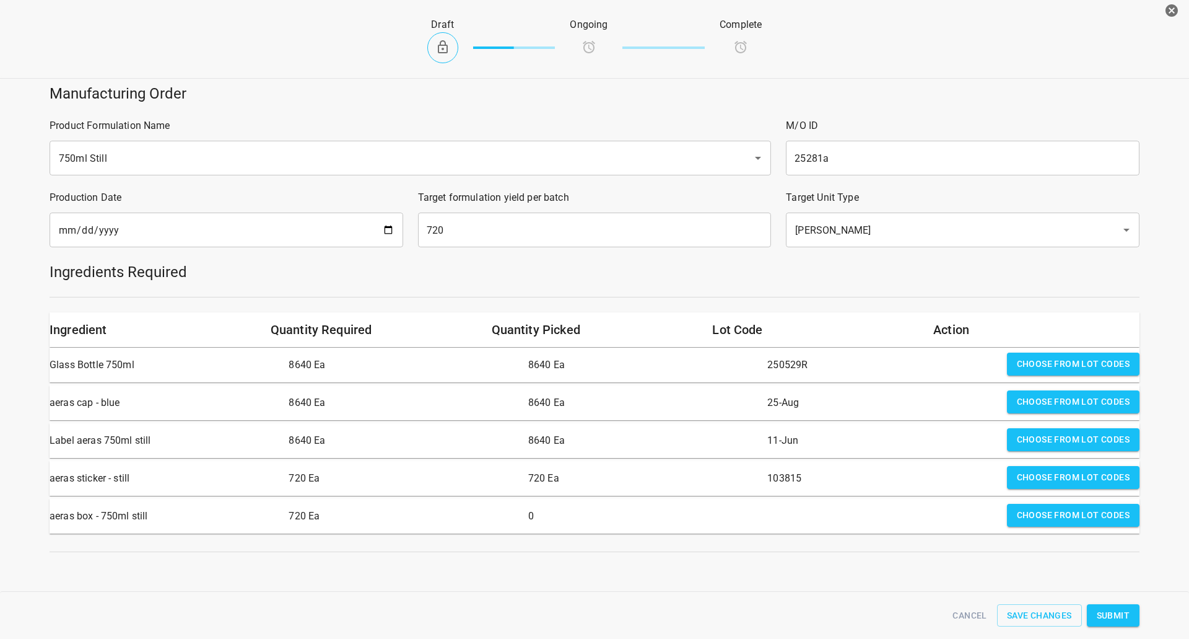
click at [1105, 526] on button "Choose from lot codes" at bounding box center [1073, 515] width 133 height 23
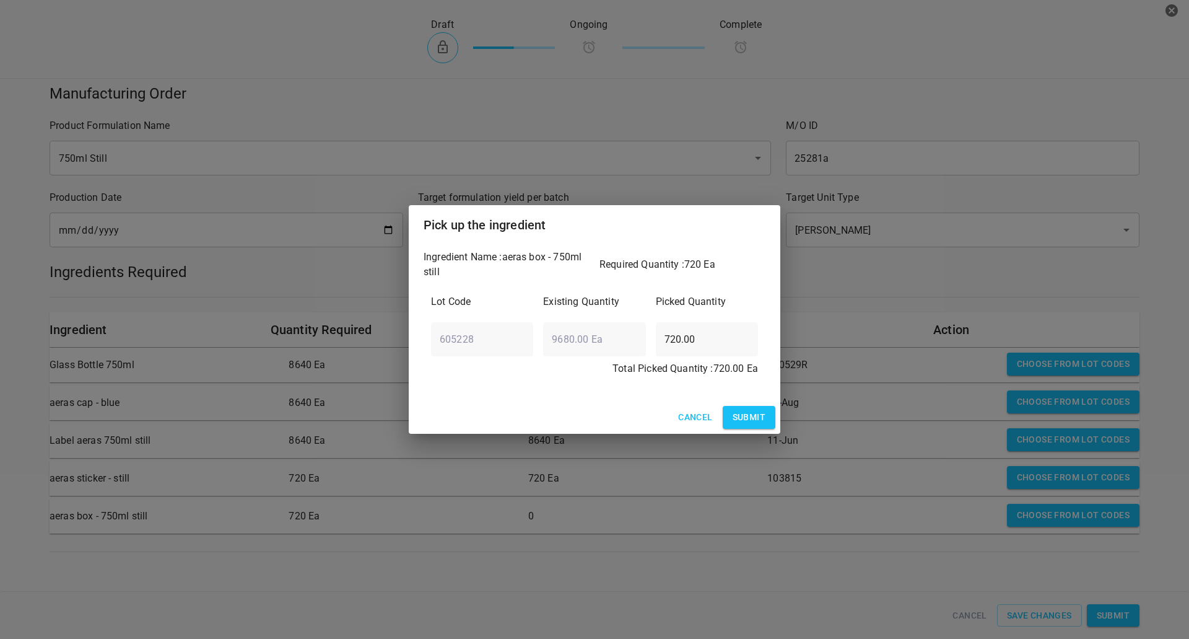
click at [763, 419] on span "Submit" at bounding box center [749, 417] width 33 height 15
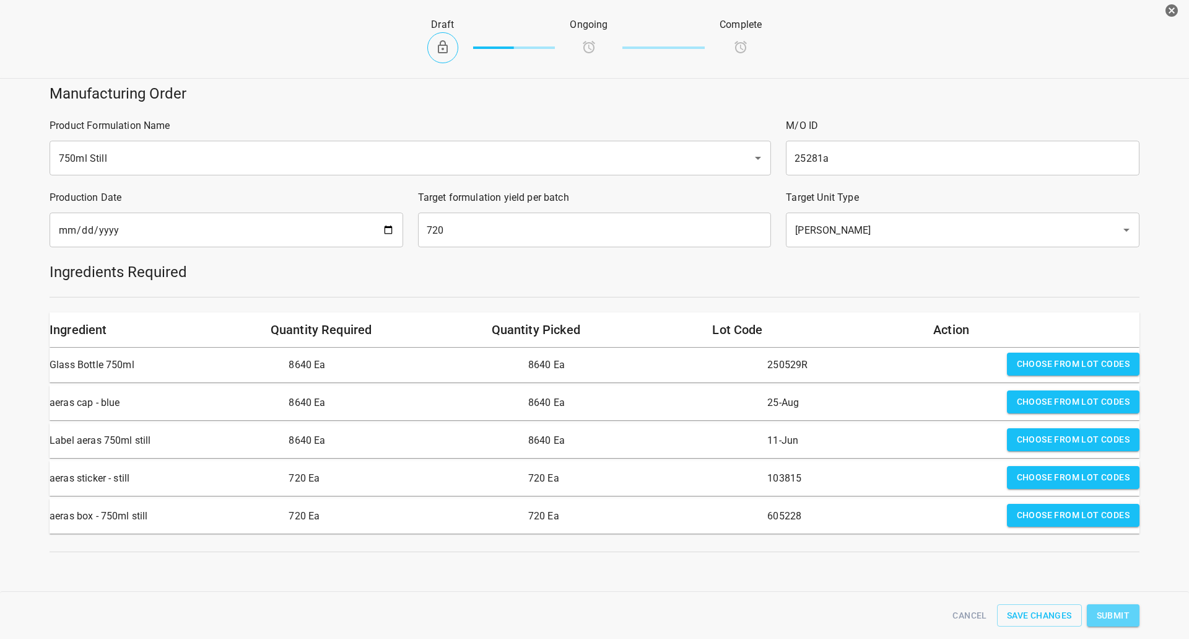
click at [1118, 617] on span "Submit" at bounding box center [1113, 615] width 33 height 15
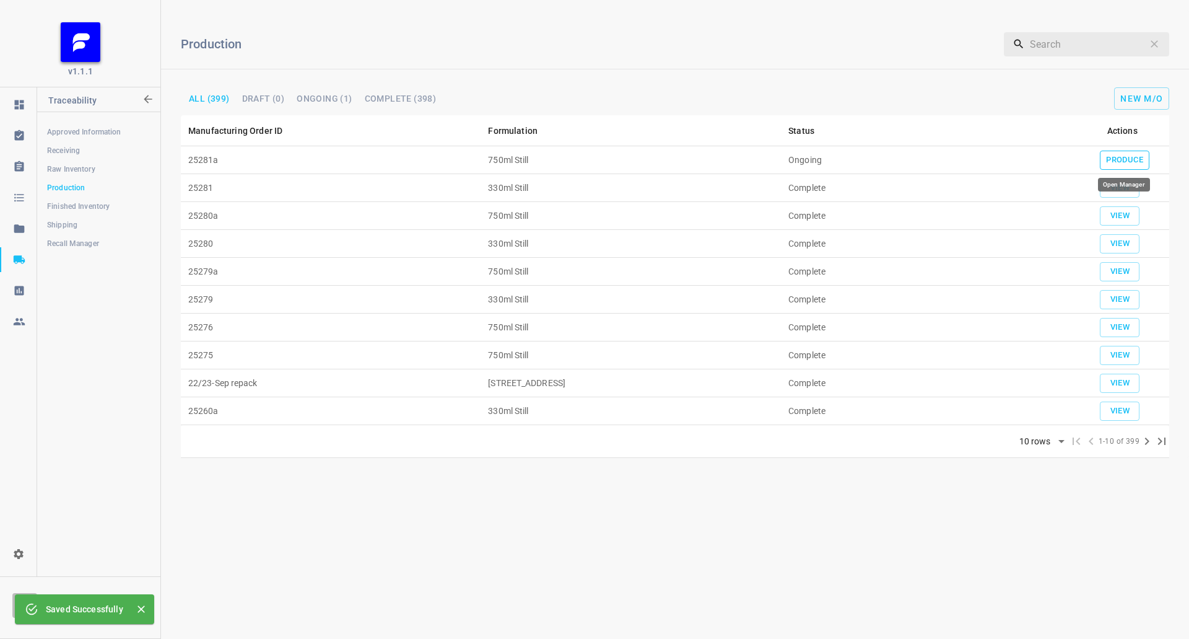
click at [1117, 157] on span "Produce" at bounding box center [1124, 160] width 37 height 14
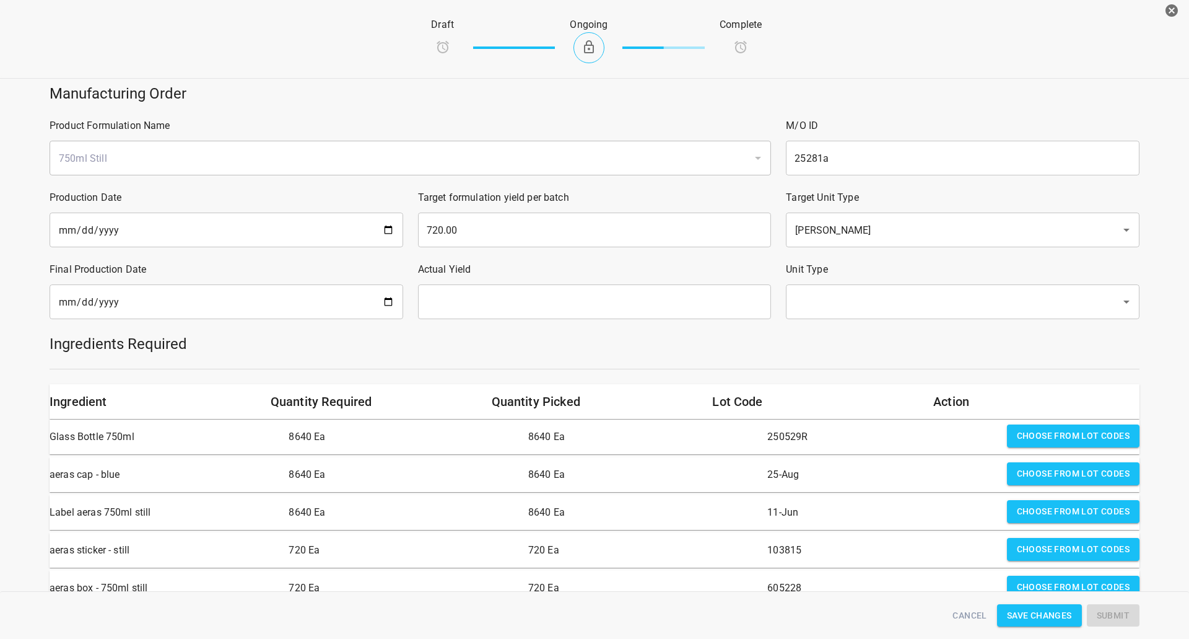
drag, startPoint x: 260, startPoint y: 292, endPoint x: 341, endPoint y: 296, distance: 81.2
click at [261, 292] on input "date" at bounding box center [227, 301] width 354 height 35
click at [375, 308] on input "date" at bounding box center [227, 301] width 354 height 35
click at [382, 308] on input "date" at bounding box center [227, 301] width 354 height 35
type input "[DATE]"
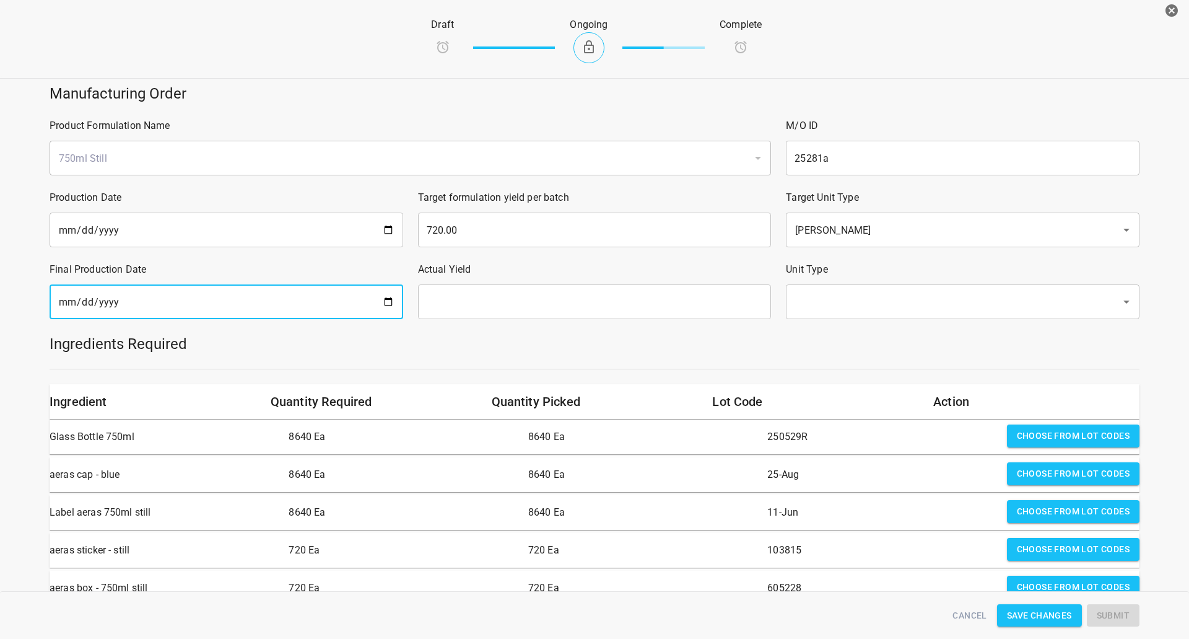
click at [527, 296] on input "text" at bounding box center [595, 301] width 354 height 35
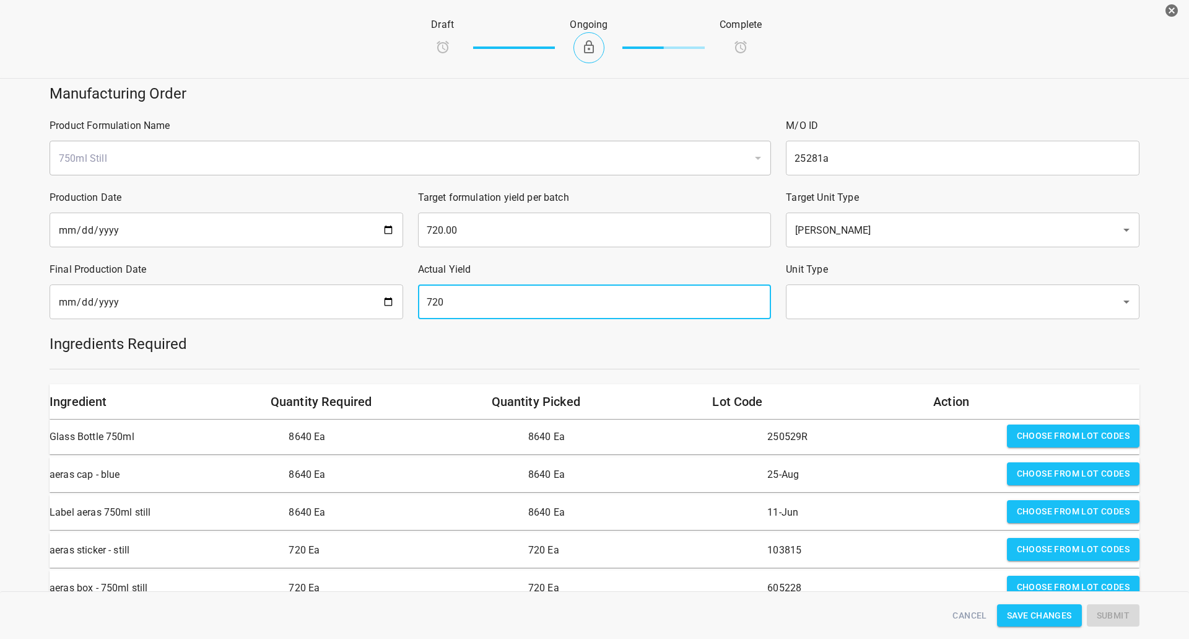
type input "720"
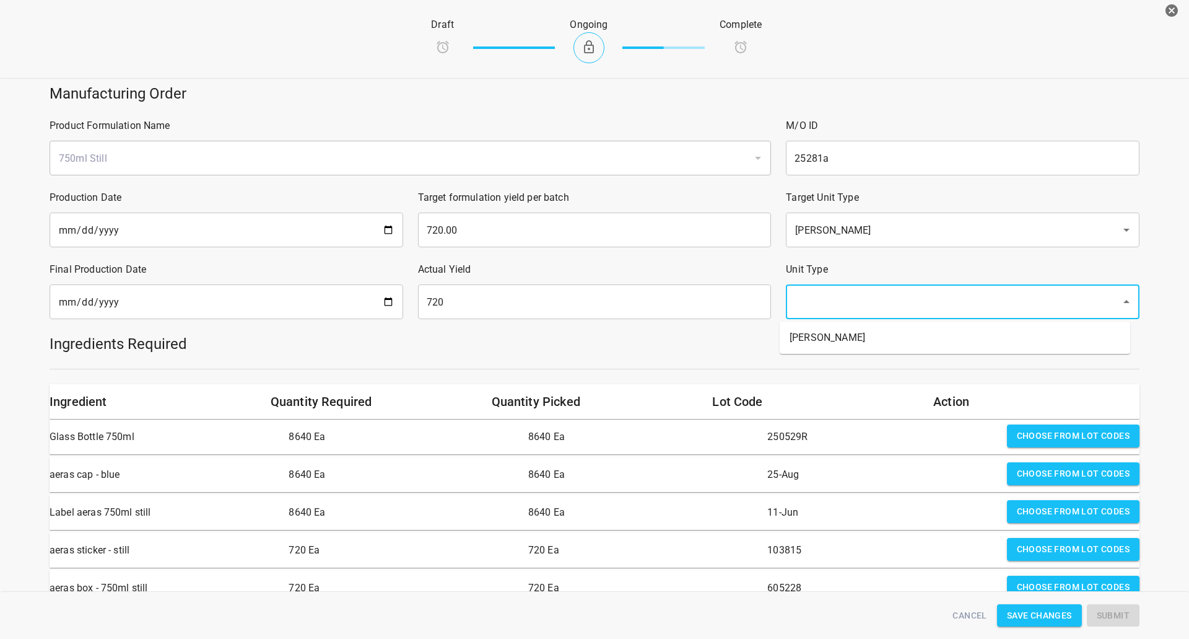
click at [838, 305] on input "text" at bounding box center [946, 302] width 308 height 24
click at [828, 336] on li "[PERSON_NAME]" at bounding box center [955, 337] width 351 height 22
click at [825, 362] on div at bounding box center [594, 368] width 1105 height 15
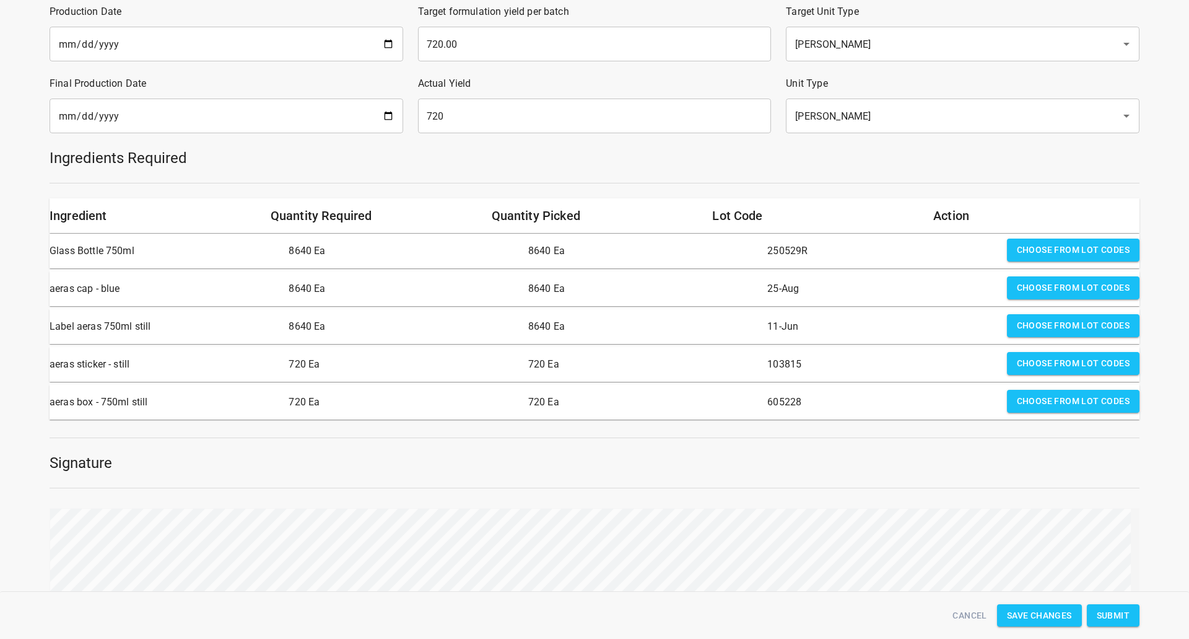
click at [1098, 611] on span "Submit" at bounding box center [1113, 615] width 33 height 15
